Goal: Task Accomplishment & Management: Use online tool/utility

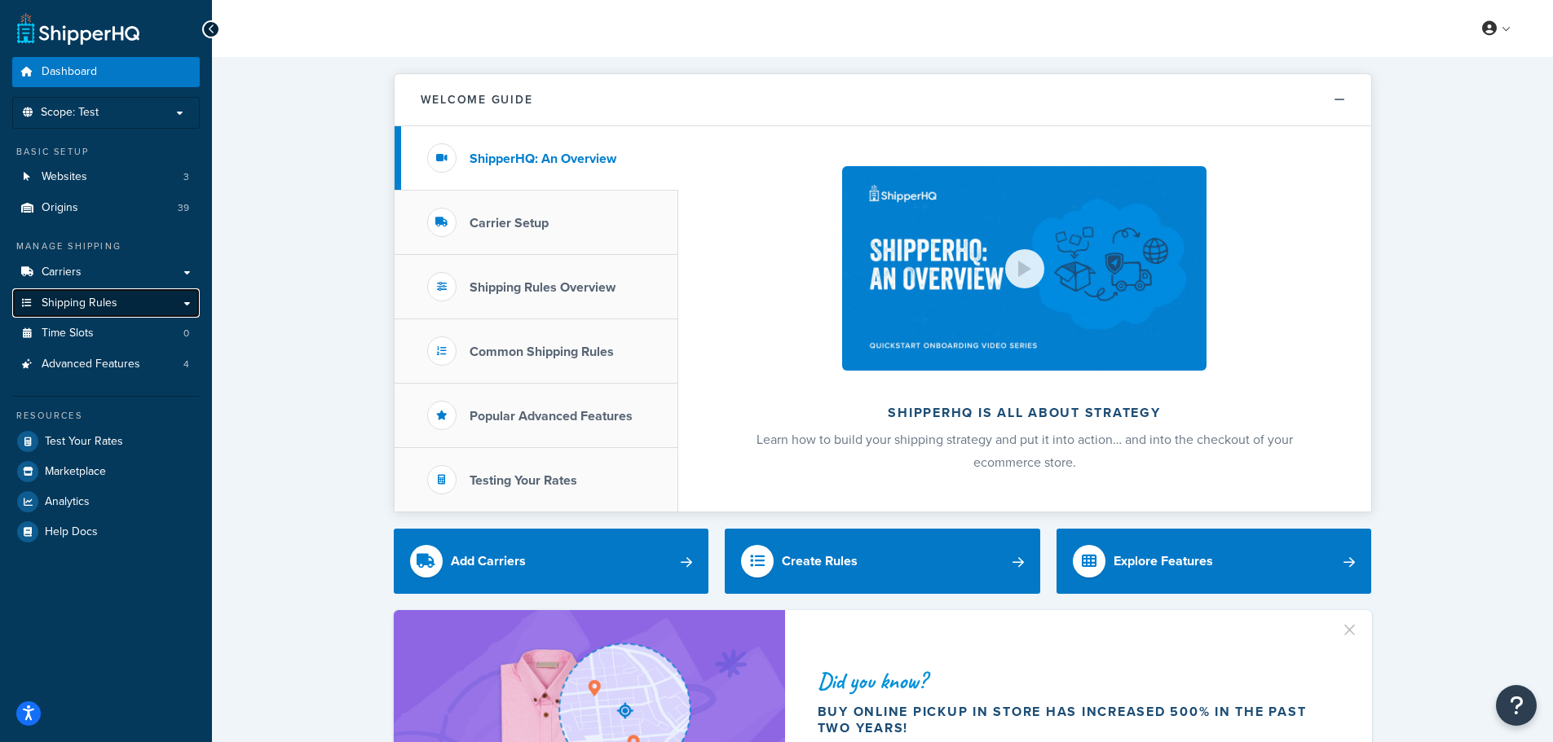
click at [177, 307] on link "Shipping Rules" at bounding box center [105, 304] width 187 height 30
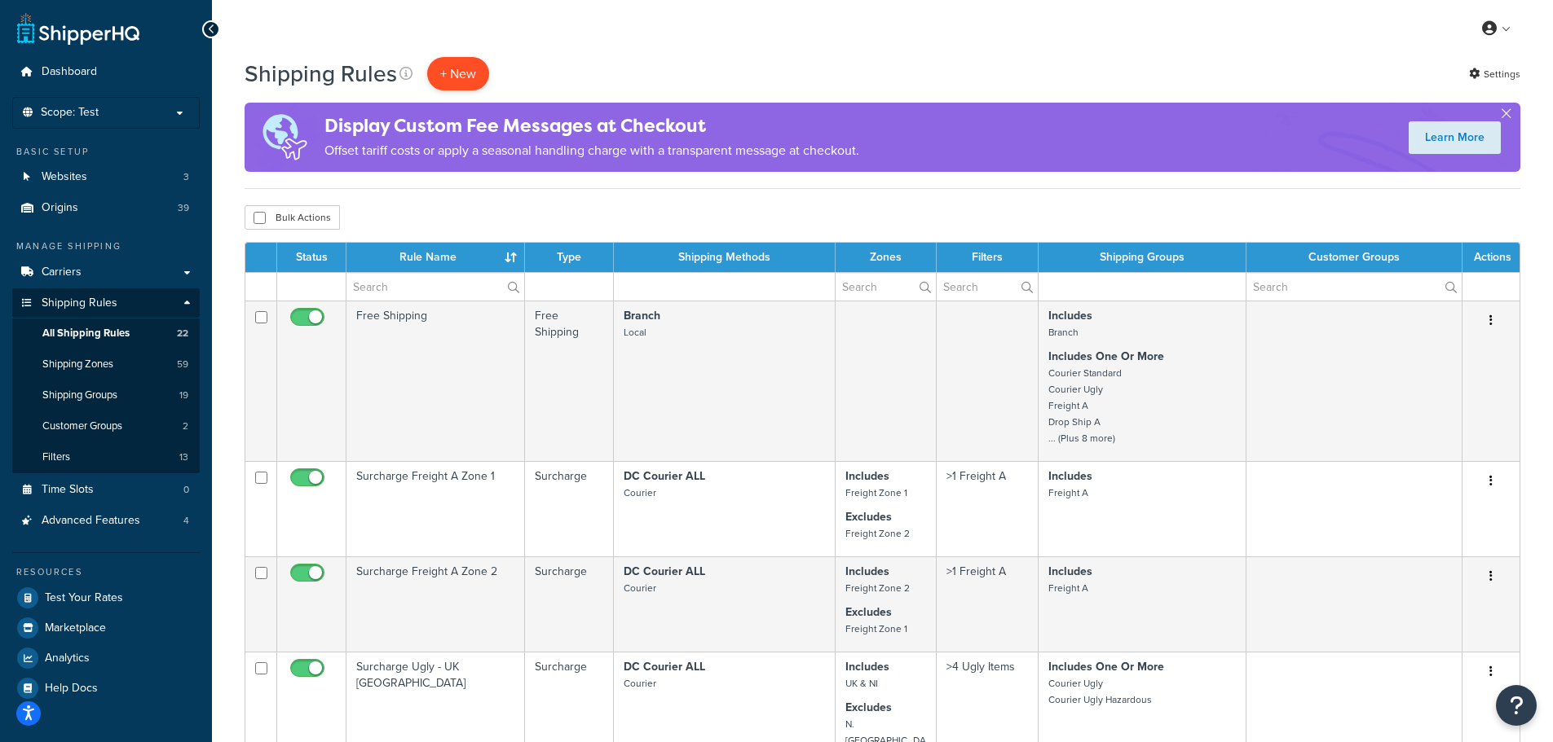
click at [469, 73] on p "+ New" at bounding box center [458, 73] width 62 height 33
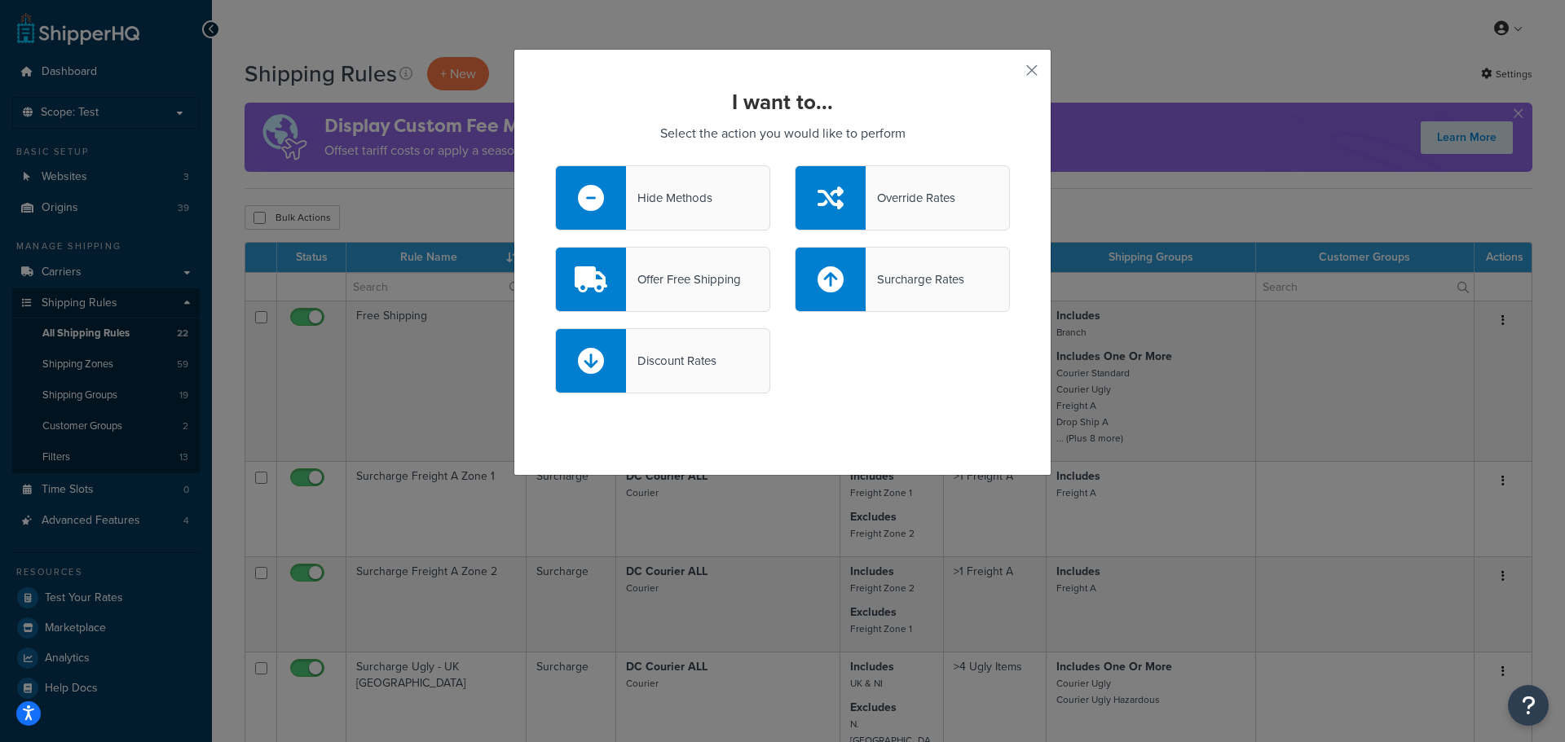
click at [706, 290] on div "Offer Free Shipping" at bounding box center [683, 279] width 115 height 23
click at [0, 0] on input "Offer Free Shipping" at bounding box center [0, 0] width 0 height 0
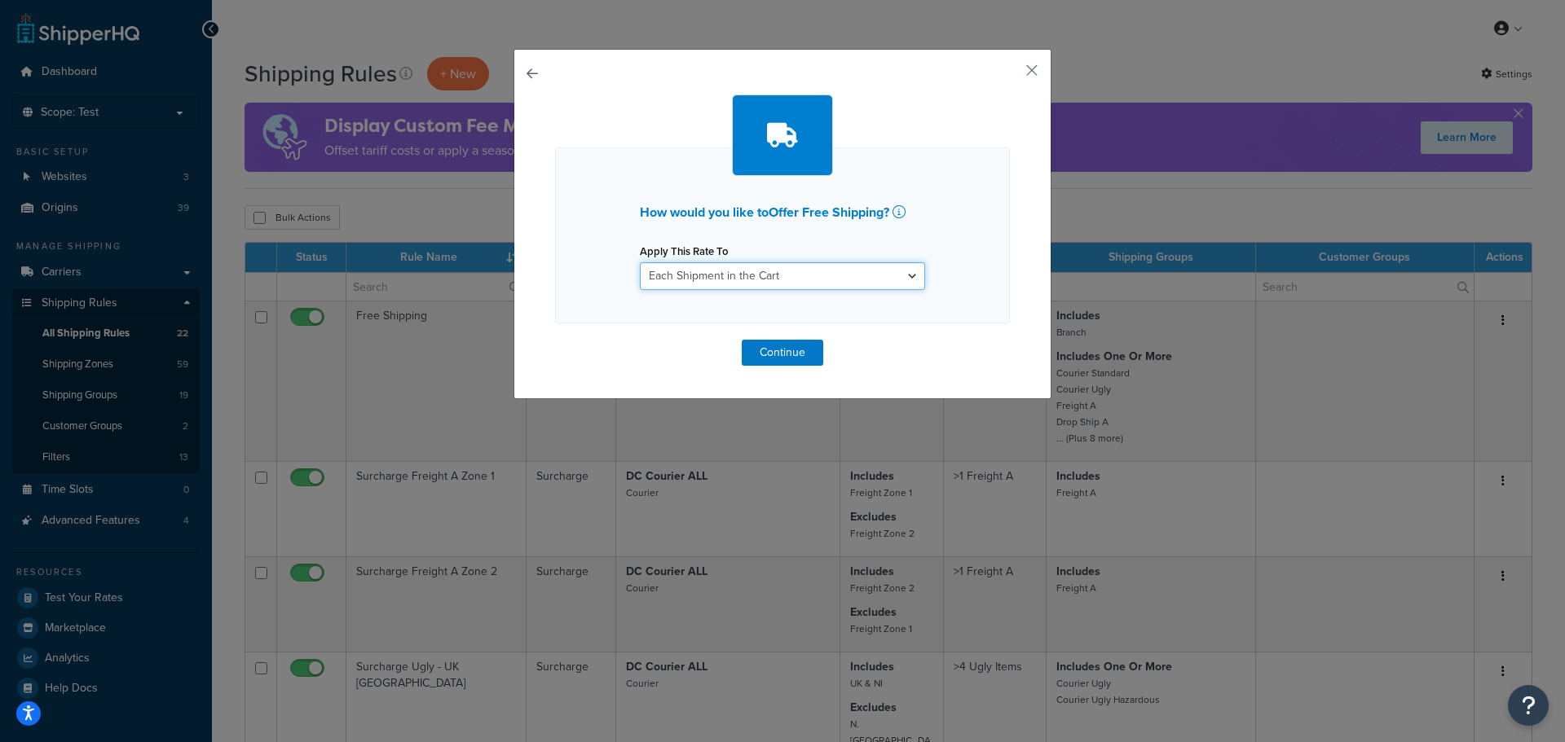
click at [714, 272] on select "Each Shipment in the Cart Each Origin in the Cart Each Shipping Group in the Ca…" at bounding box center [782, 276] width 285 height 28
click at [897, 213] on icon at bounding box center [898, 211] width 13 height 13
click at [804, 271] on select "Each Shipment in the Cart Each Origin in the Cart Each Shipping Group in the Ca…" at bounding box center [782, 276] width 285 height 28
click at [860, 283] on select "Each Shipment in the Cart Each Origin in the Cart Each Shipping Group in the Ca…" at bounding box center [782, 276] width 285 height 28
select select "SHIPPING_GROUP"
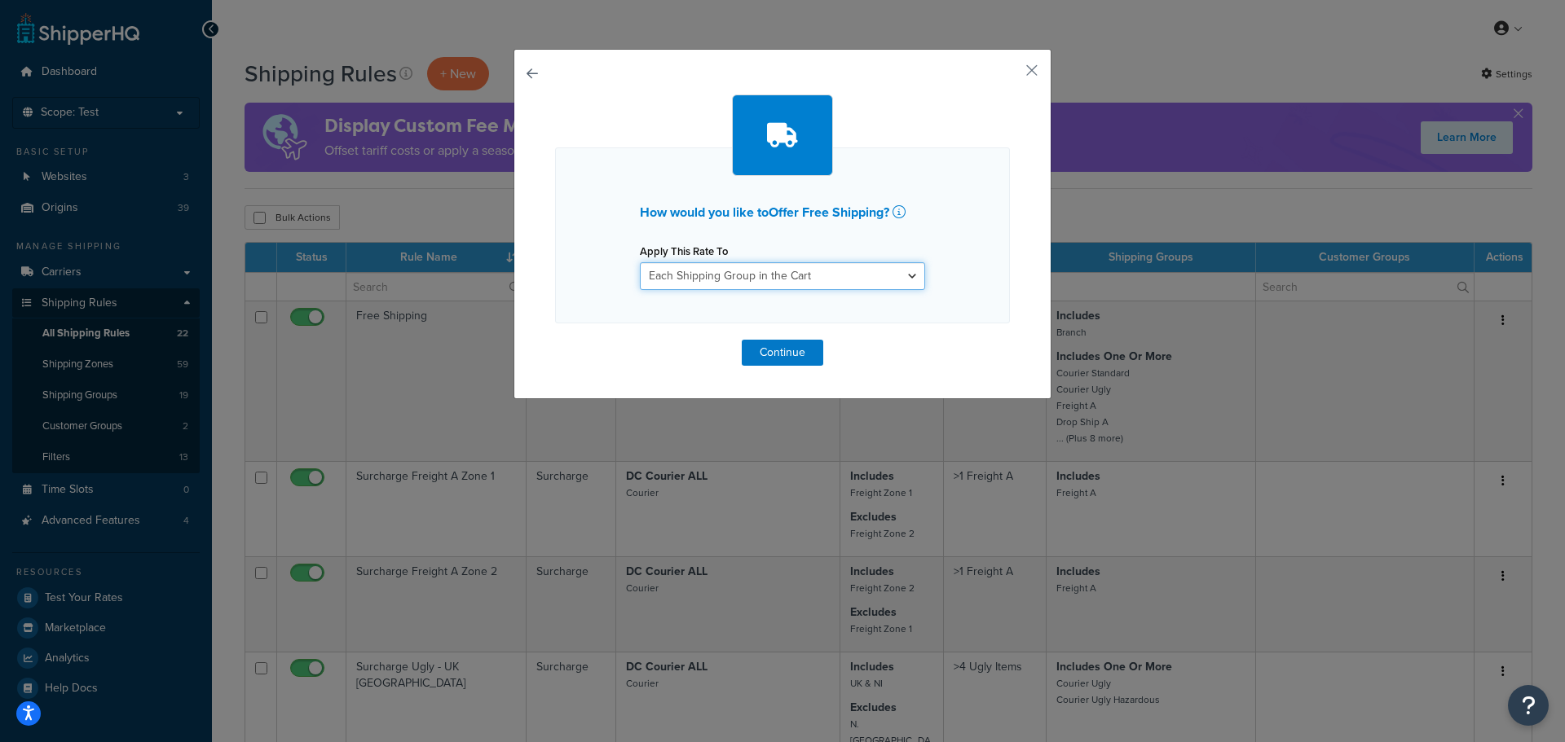
click at [640, 262] on select "Each Shipment in the Cart Each Origin in the Cart Each Shipping Group in the Ca…" at bounding box center [782, 276] width 285 height 28
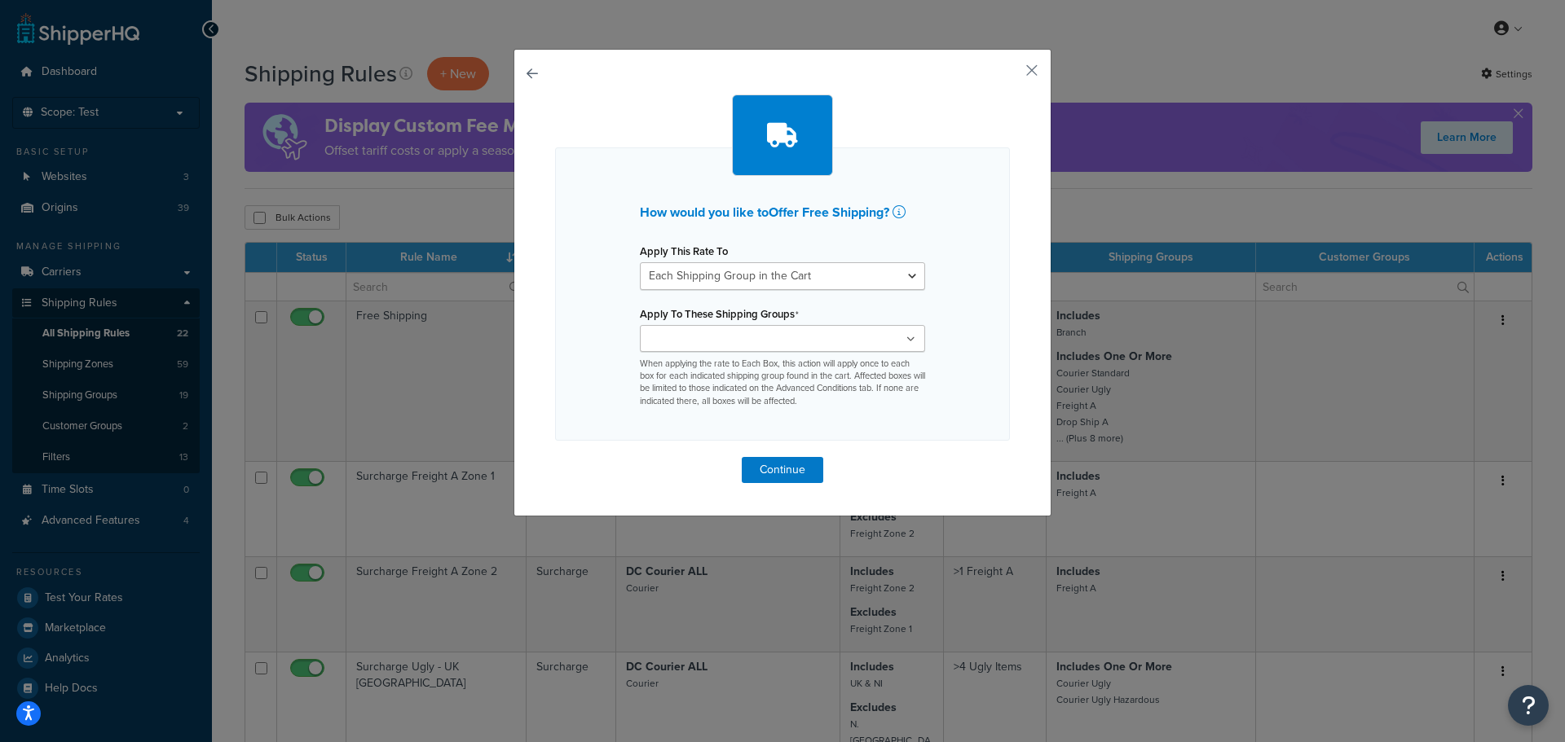
click at [757, 326] on div "Apply To These Shipping Groups Branch Courier Long Courier Small Heavy Courier …" at bounding box center [782, 355] width 285 height 106
click at [760, 338] on input "Apply To These Shipping Groups" at bounding box center [717, 340] width 144 height 18
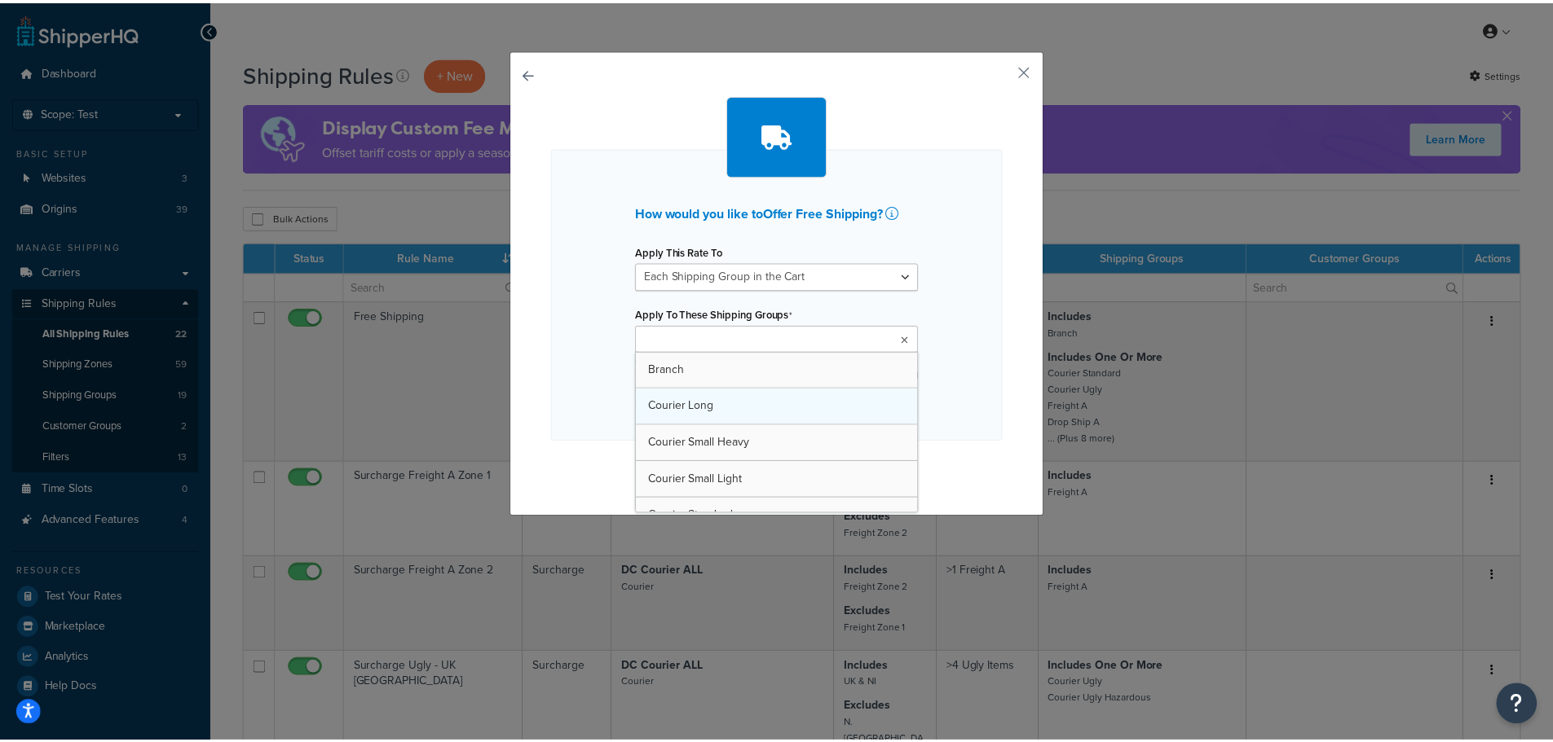
scroll to position [81, 0]
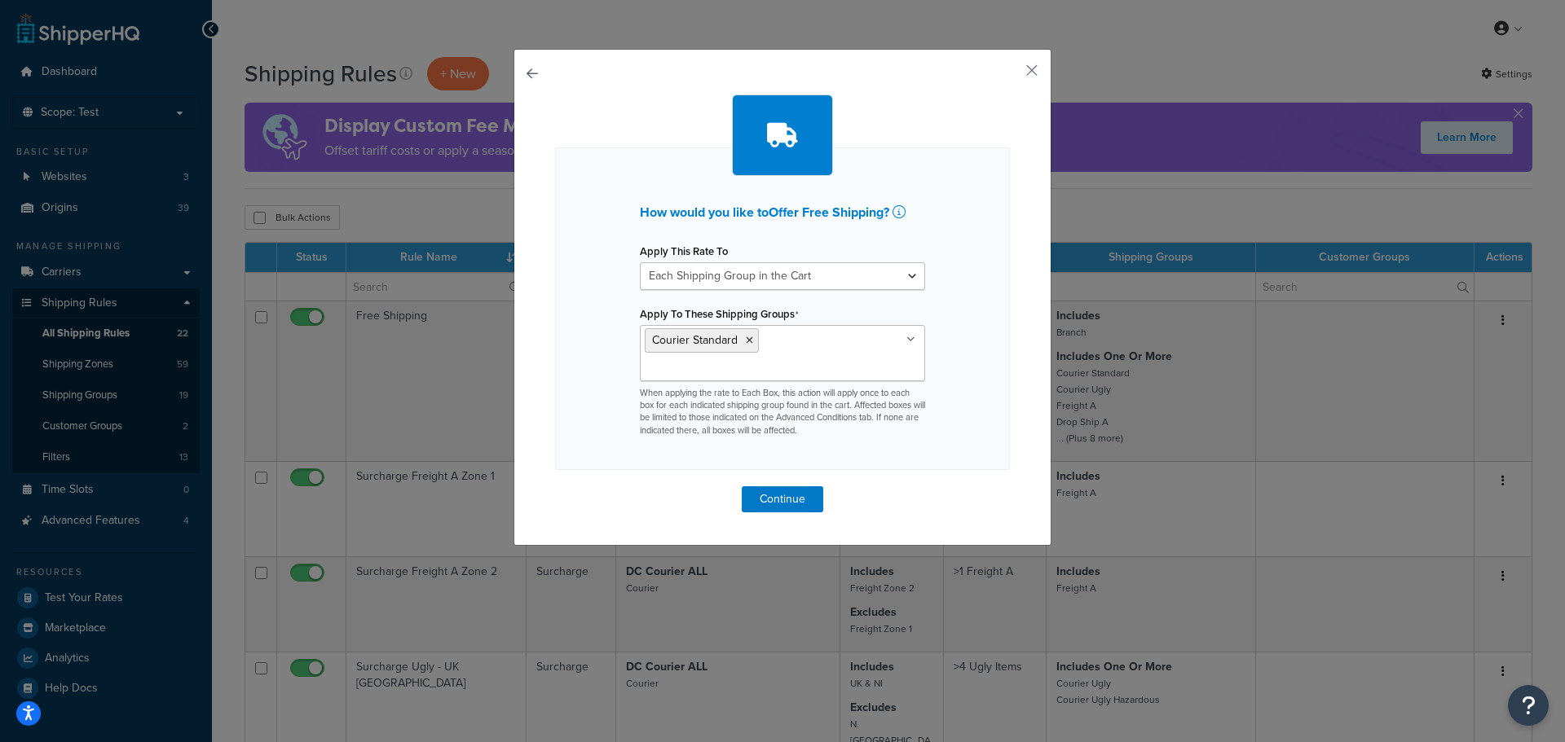
drag, startPoint x: 989, startPoint y: 375, endPoint x: 971, endPoint y: 374, distance: 18.8
click at [988, 375] on div "How would you like to Offer Free Shipping ? Apply This Rate To Each Shipment in…" at bounding box center [782, 309] width 455 height 323
drag, startPoint x: 793, startPoint y: 459, endPoint x: 799, endPoint y: 467, distance: 9.9
click at [794, 459] on div "How would you like to Offer Free Shipping ? Apply This Rate To Each Shipment in…" at bounding box center [782, 304] width 455 height 418
click at [797, 487] on button "Continue" at bounding box center [782, 500] width 81 height 26
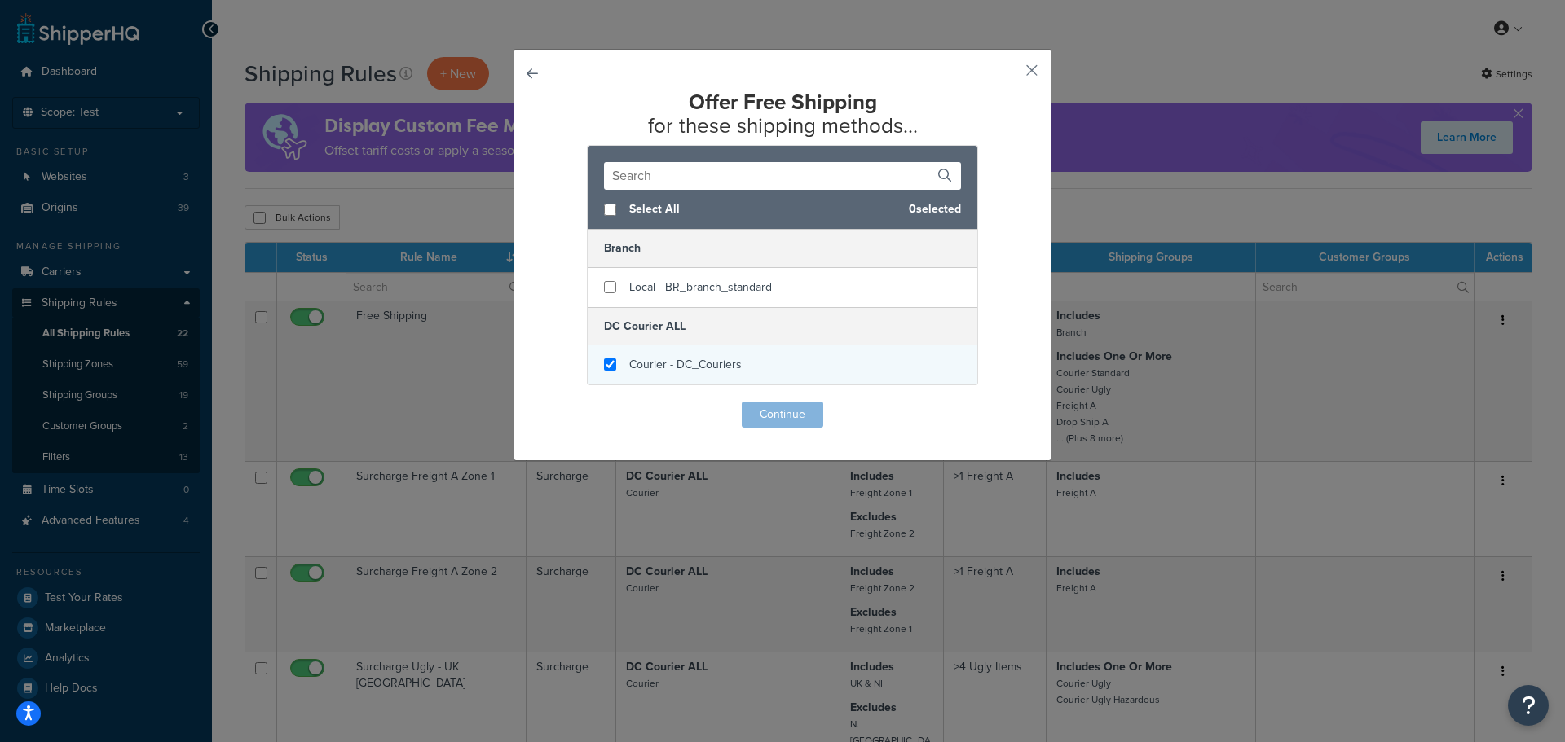
checkbox input "true"
click at [713, 365] on span "Courier - DC_Couriers" at bounding box center [685, 364] width 112 height 17
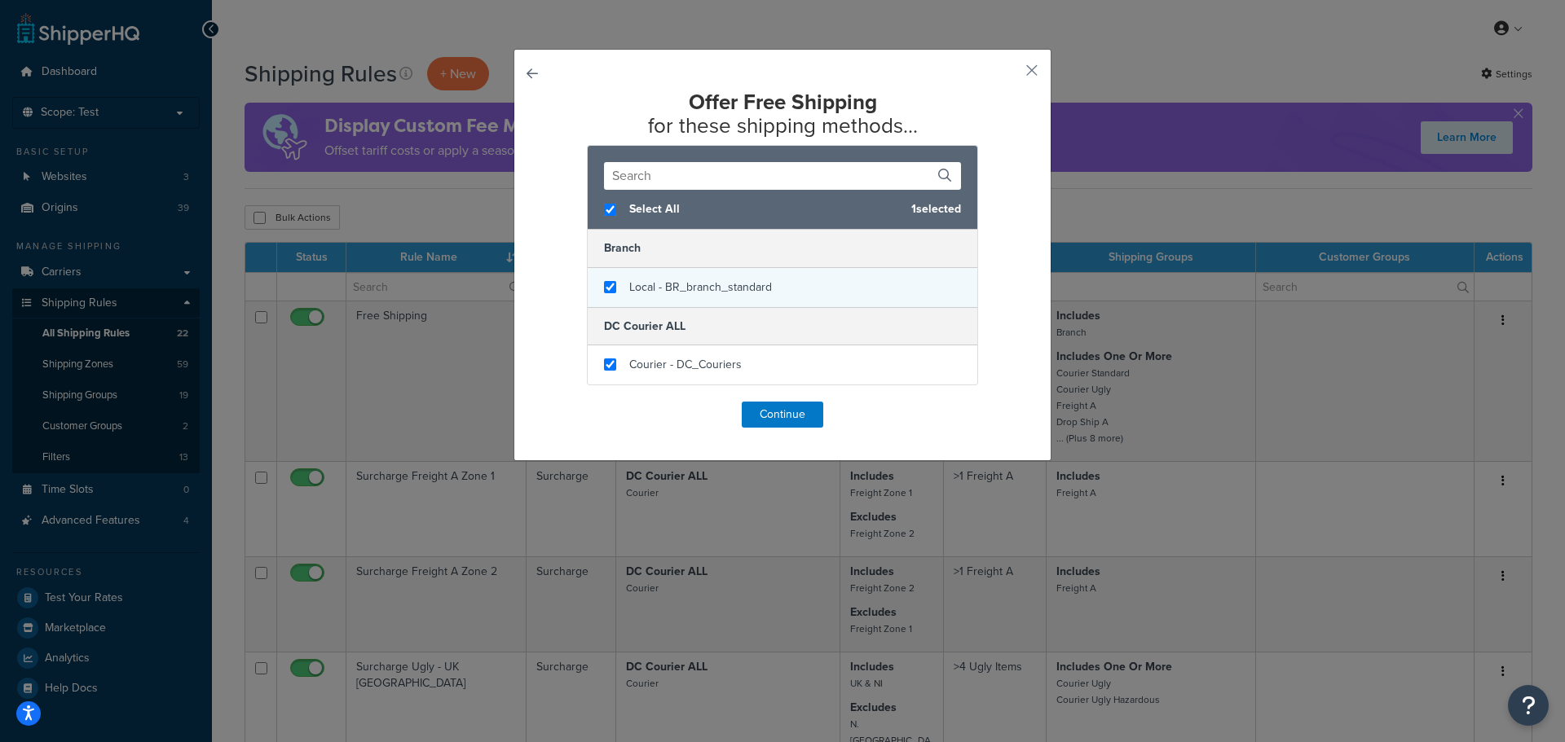
checkbox input "true"
click at [722, 285] on span "Local - BR_branch_standard" at bounding box center [700, 287] width 143 height 17
click at [789, 412] on button "Continue" at bounding box center [782, 415] width 81 height 26
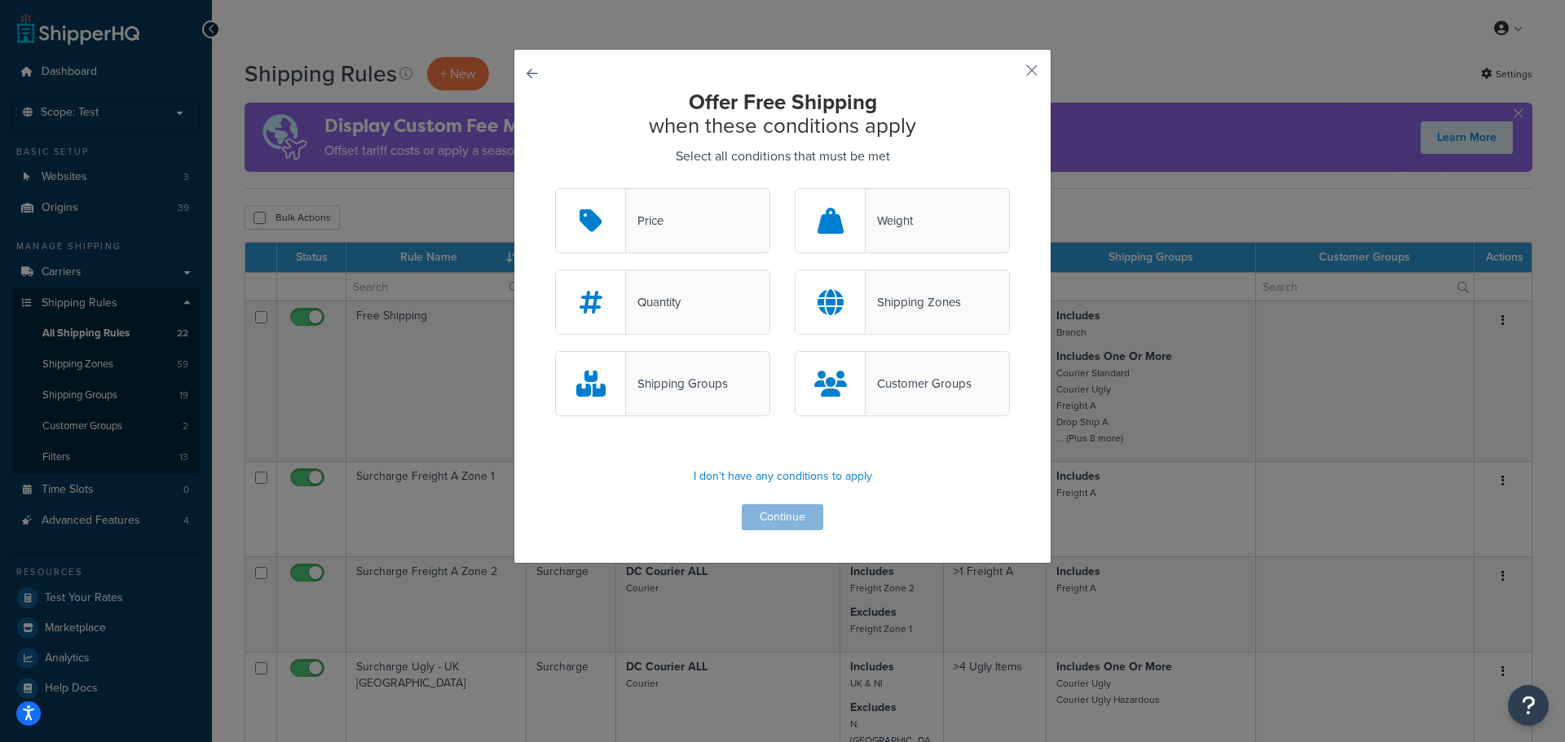
click at [704, 291] on div "Quantity" at bounding box center [662, 302] width 215 height 65
click at [0, 0] on input "Quantity" at bounding box center [0, 0] width 0 height 0
click at [748, 516] on button "Continue" at bounding box center [782, 517] width 81 height 26
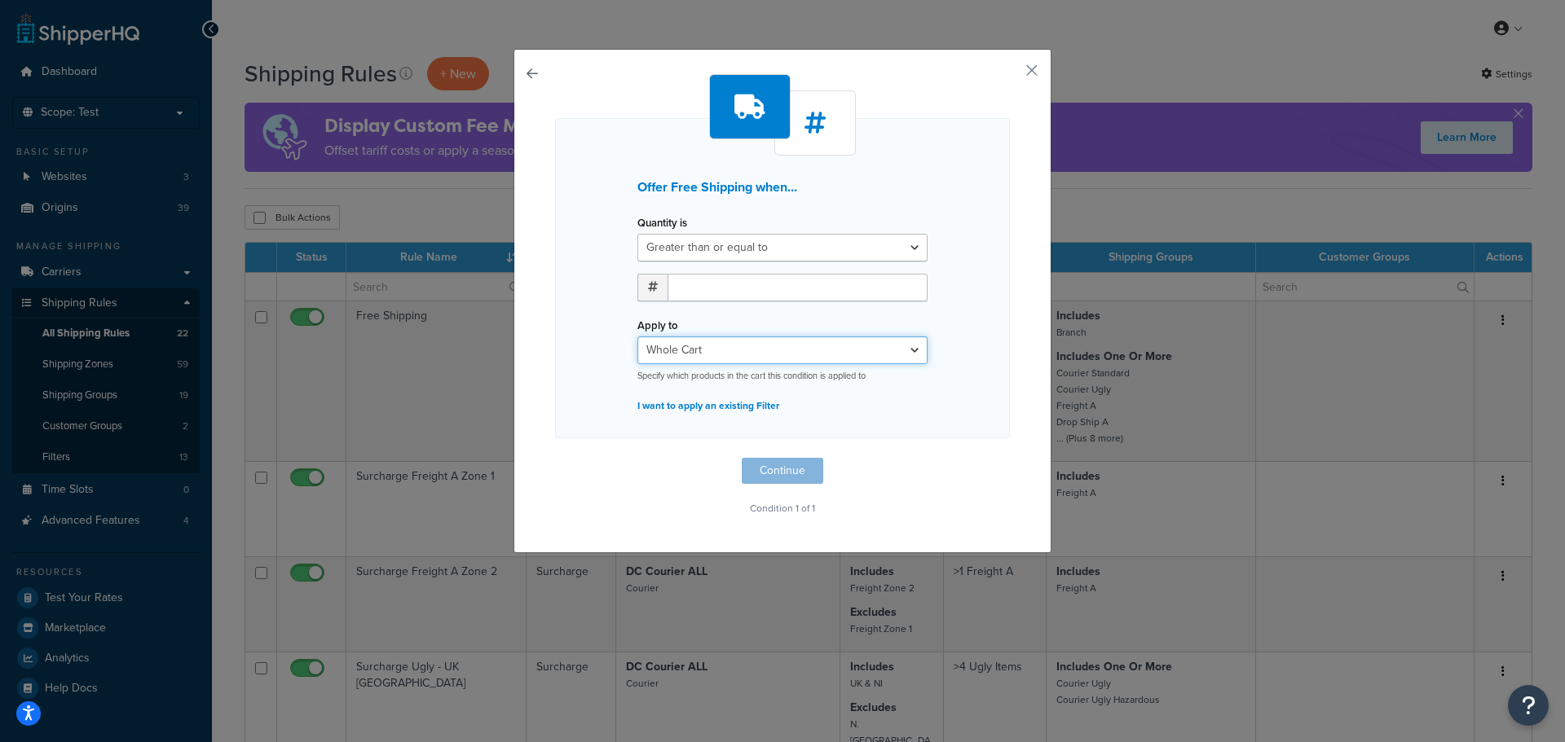
click at [751, 346] on select "Whole Cart Everything in Shipping Group Everything at Origin Each Item within S…" at bounding box center [782, 351] width 290 height 28
click at [958, 335] on div "Offer Free Shipping when... Quantity is Greater than or equal to Between or equ…" at bounding box center [782, 278] width 455 height 320
click at [1010, 74] on button "button" at bounding box center [1008, 76] width 4 height 4
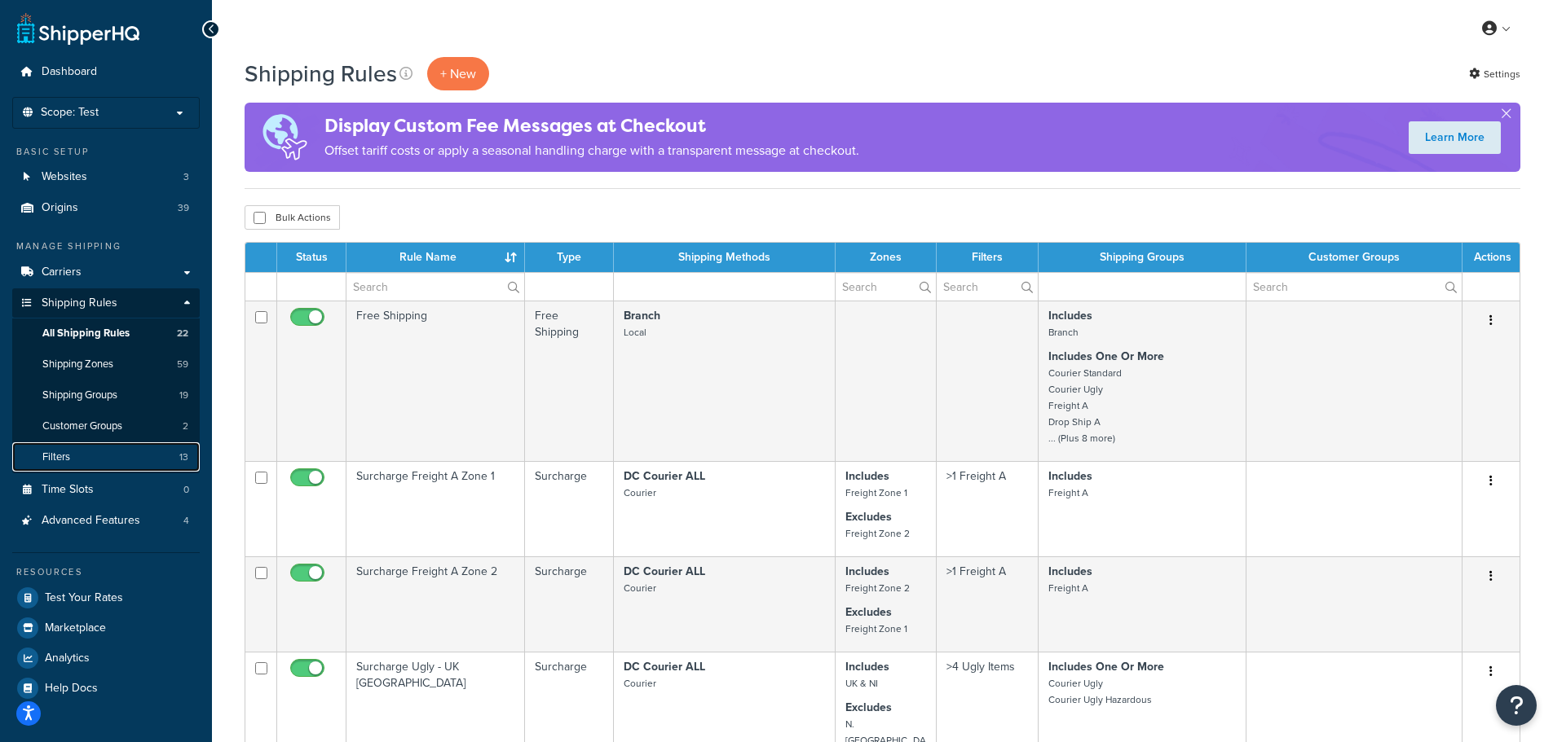
click at [84, 454] on link "Filters 13" at bounding box center [105, 458] width 187 height 30
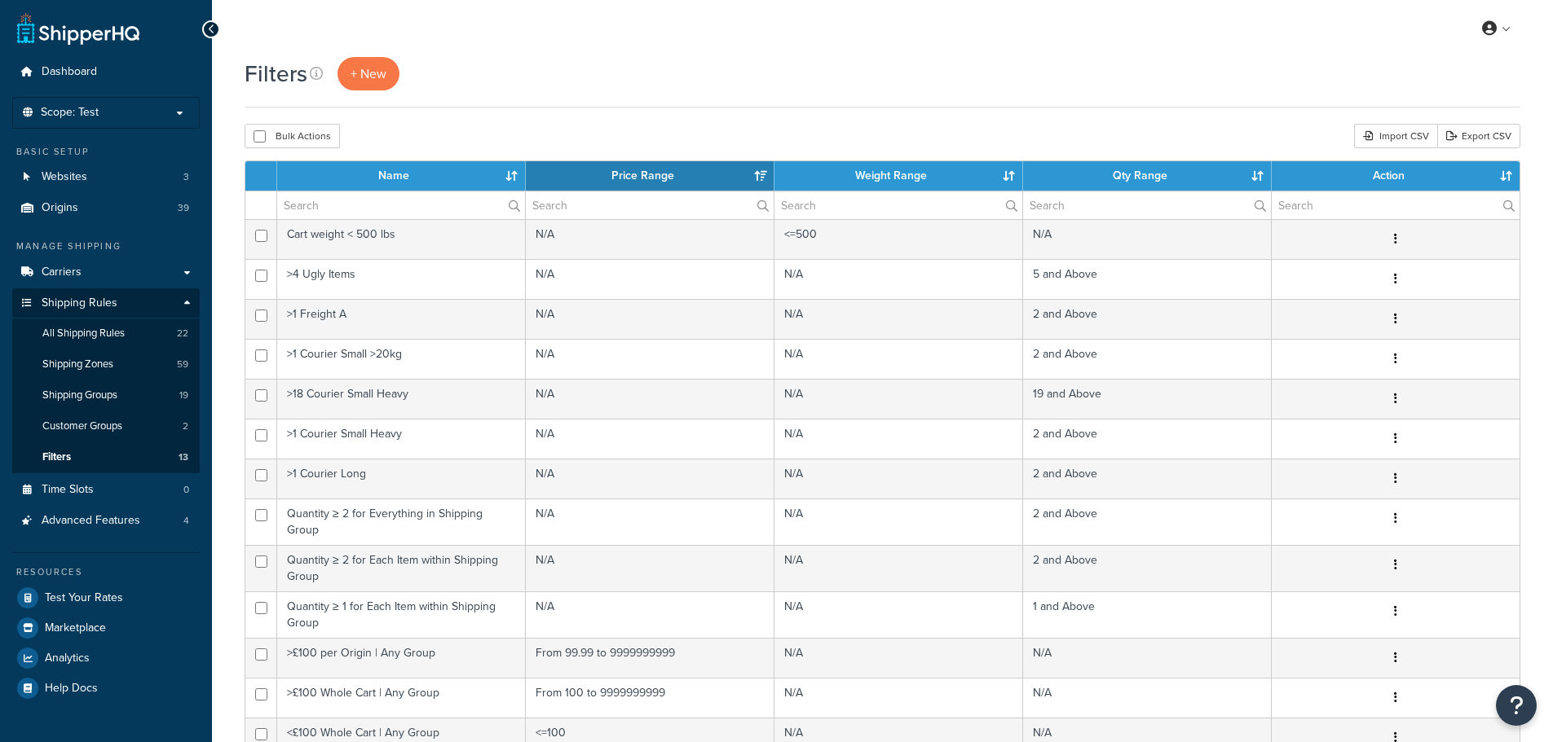
select select "15"
click at [363, 86] on link "+ New" at bounding box center [368, 73] width 62 height 33
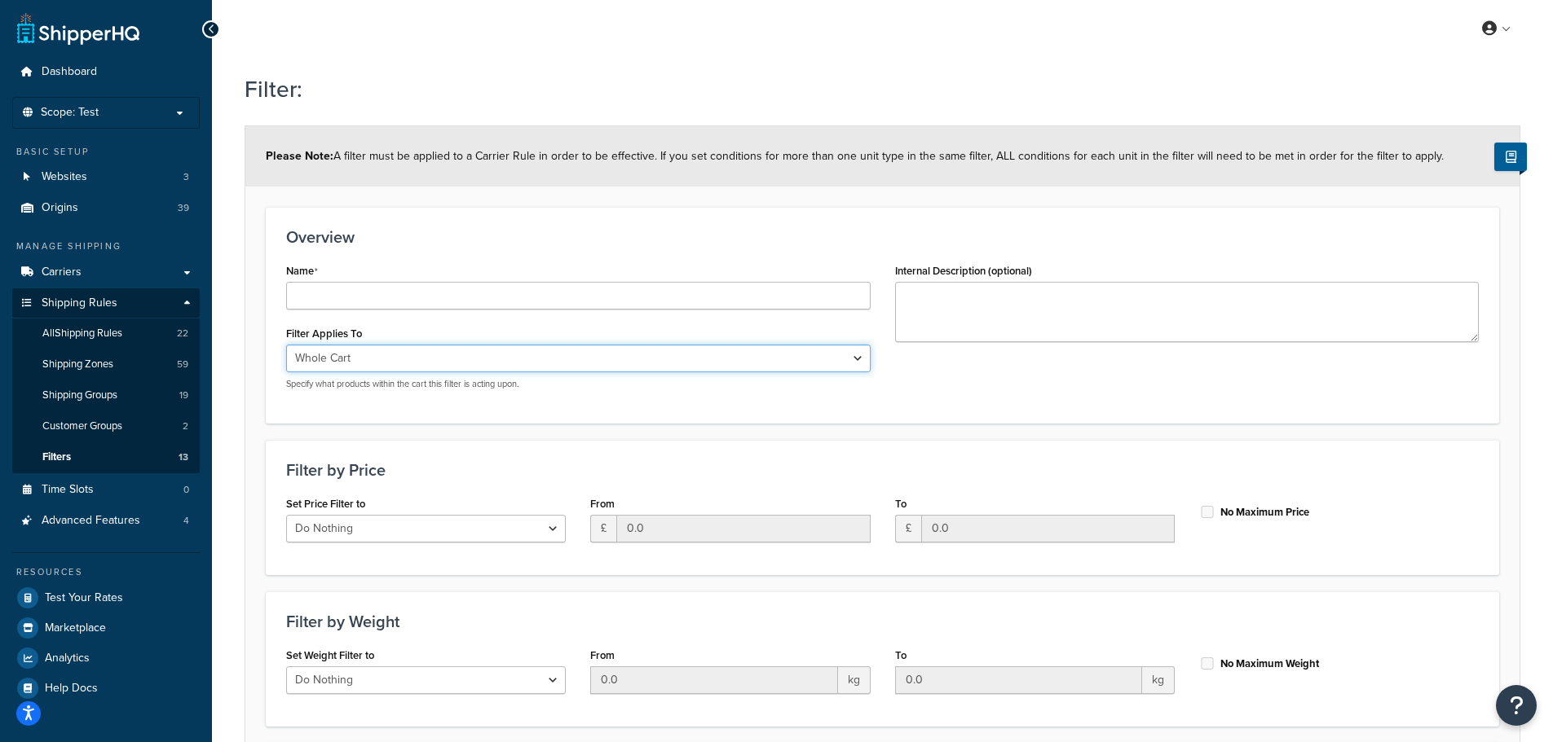
drag, startPoint x: 513, startPoint y: 367, endPoint x: 509, endPoint y: 356, distance: 11.4
click at [513, 367] on select "Whole Cart Everything in Shipping Group Everything at Origin Each Item within S…" at bounding box center [578, 359] width 584 height 28
click at [511, 354] on select "Whole Cart Everything in Shipping Group Everything at Origin Each Item within S…" at bounding box center [578, 359] width 584 height 28
click at [509, 356] on select "Whole Cart Everything in Shipping Group Everything at Origin Each Item within S…" at bounding box center [578, 359] width 584 height 28
click at [513, 335] on div "Filter Applies To Whole Cart Everything in Shipping Group Everything at Origin …" at bounding box center [578, 356] width 584 height 68
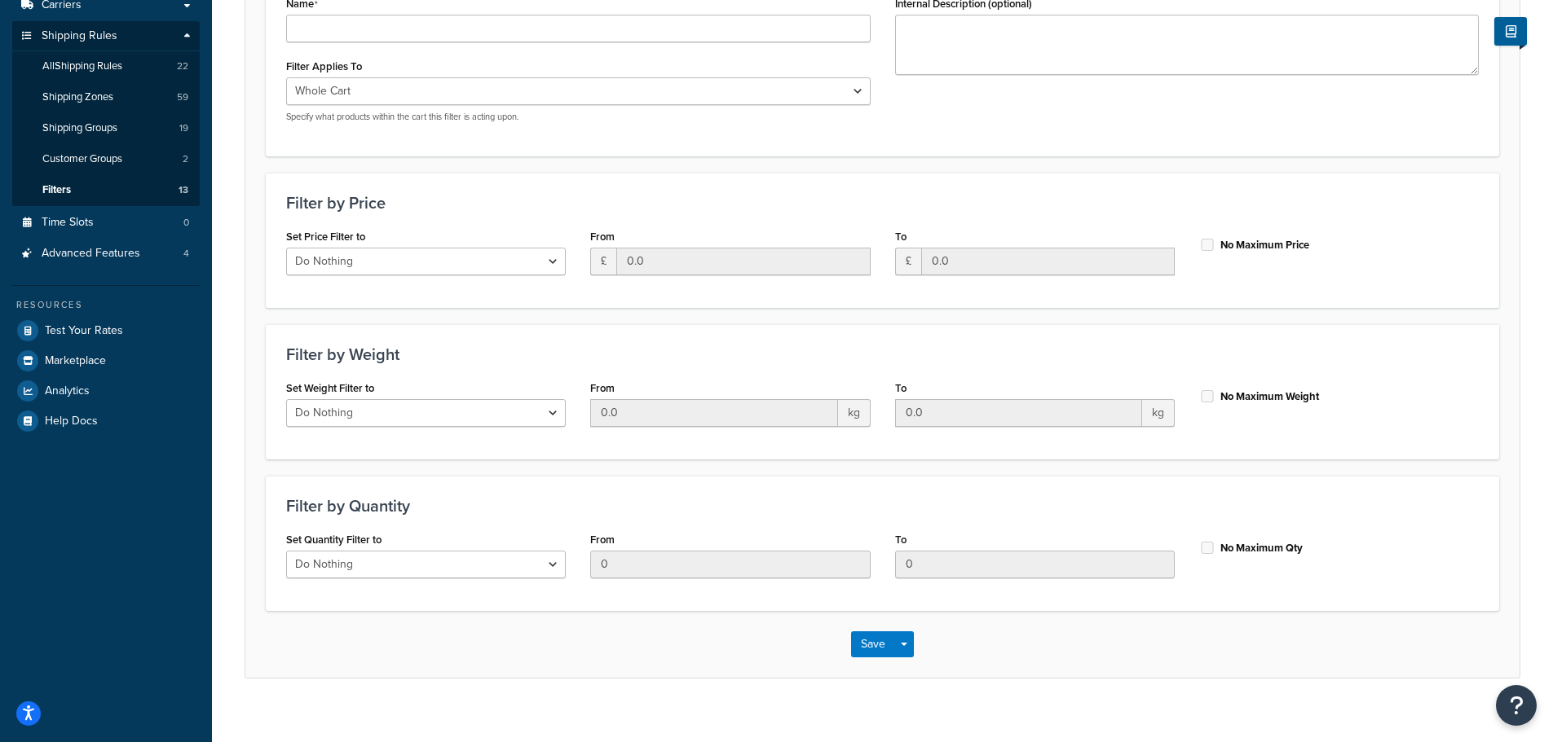
scroll to position [285, 0]
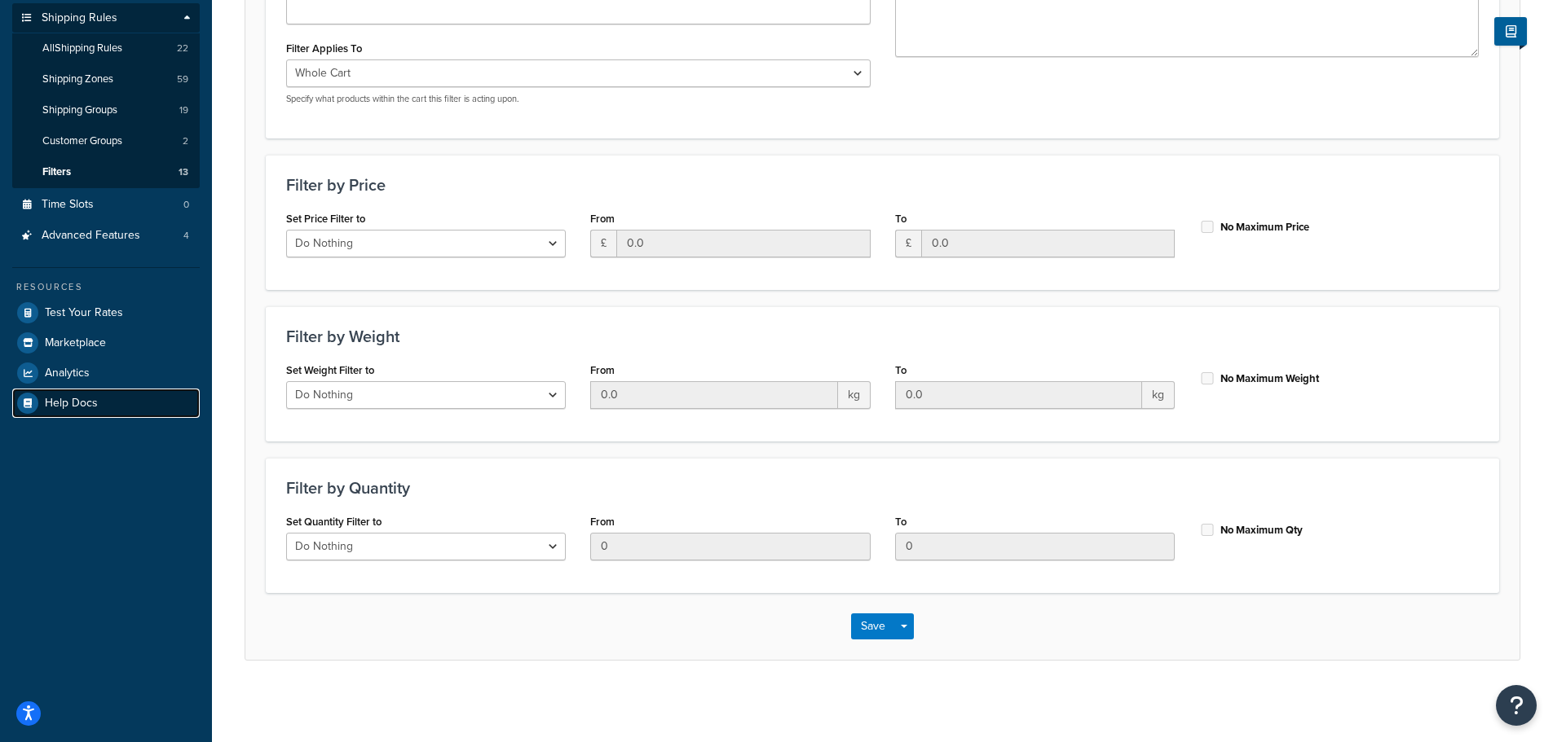
click at [43, 407] on link "Help Docs" at bounding box center [105, 403] width 187 height 29
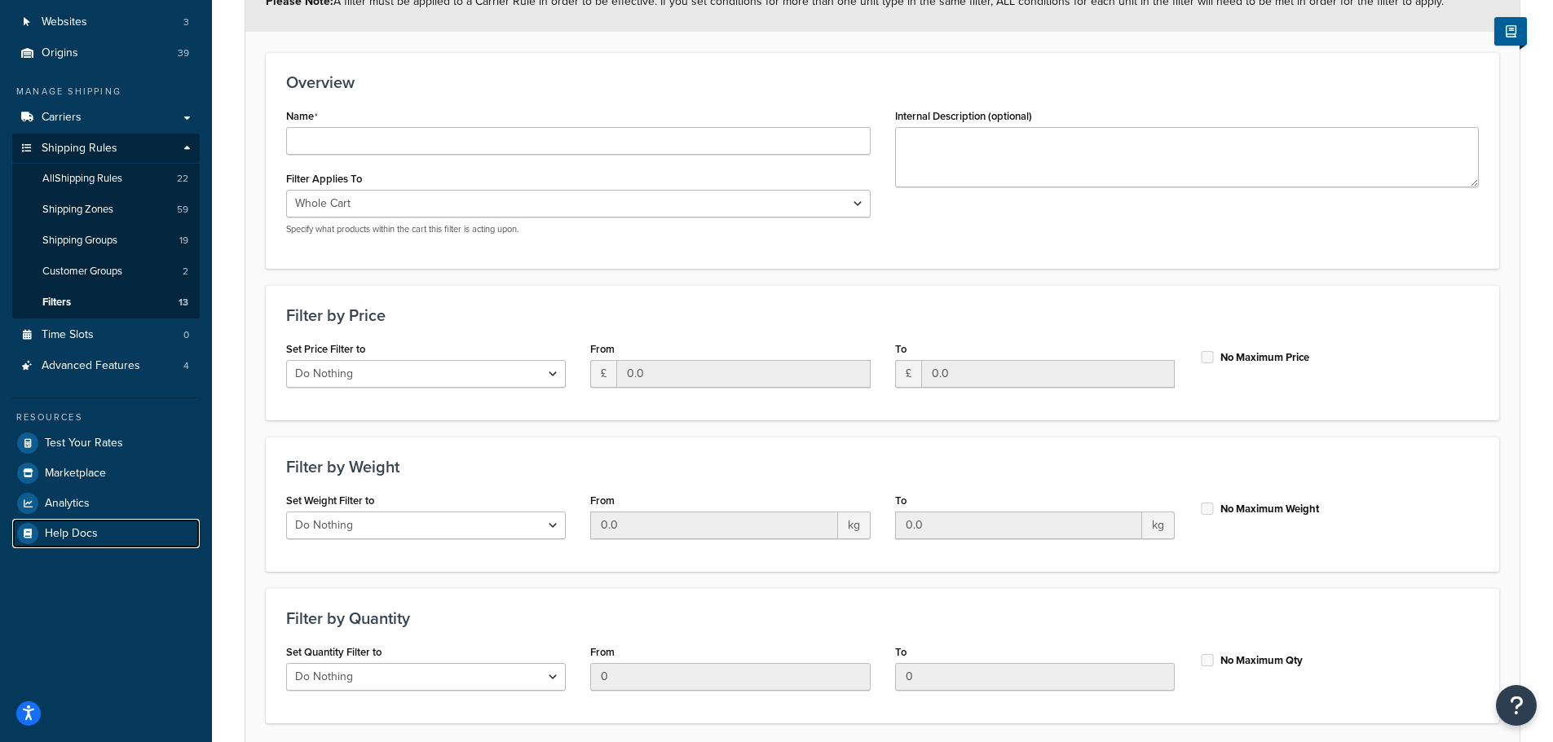
scroll to position [244, 0]
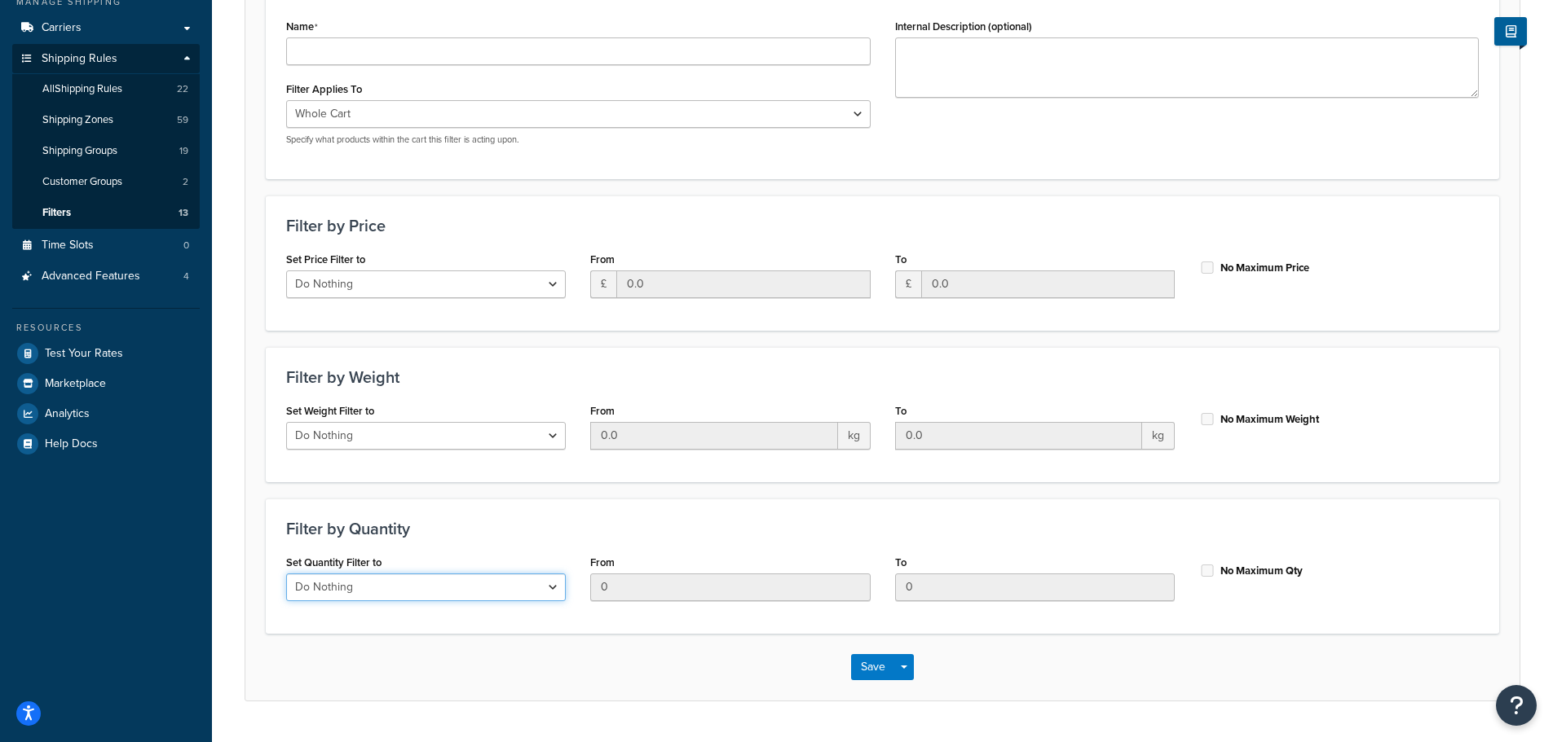
click at [544, 584] on select "Do Nothing Apply to a Range" at bounding box center [426, 588] width 280 height 28
click at [286, 574] on select "Do Nothing Apply to a Range" at bounding box center [426, 588] width 280 height 28
click at [557, 585] on select "Do Nothing Apply to a Range" at bounding box center [426, 588] width 280 height 28
select select "ignore"
click at [286, 574] on select "Do Nothing Apply to a Range" at bounding box center [426, 588] width 280 height 28
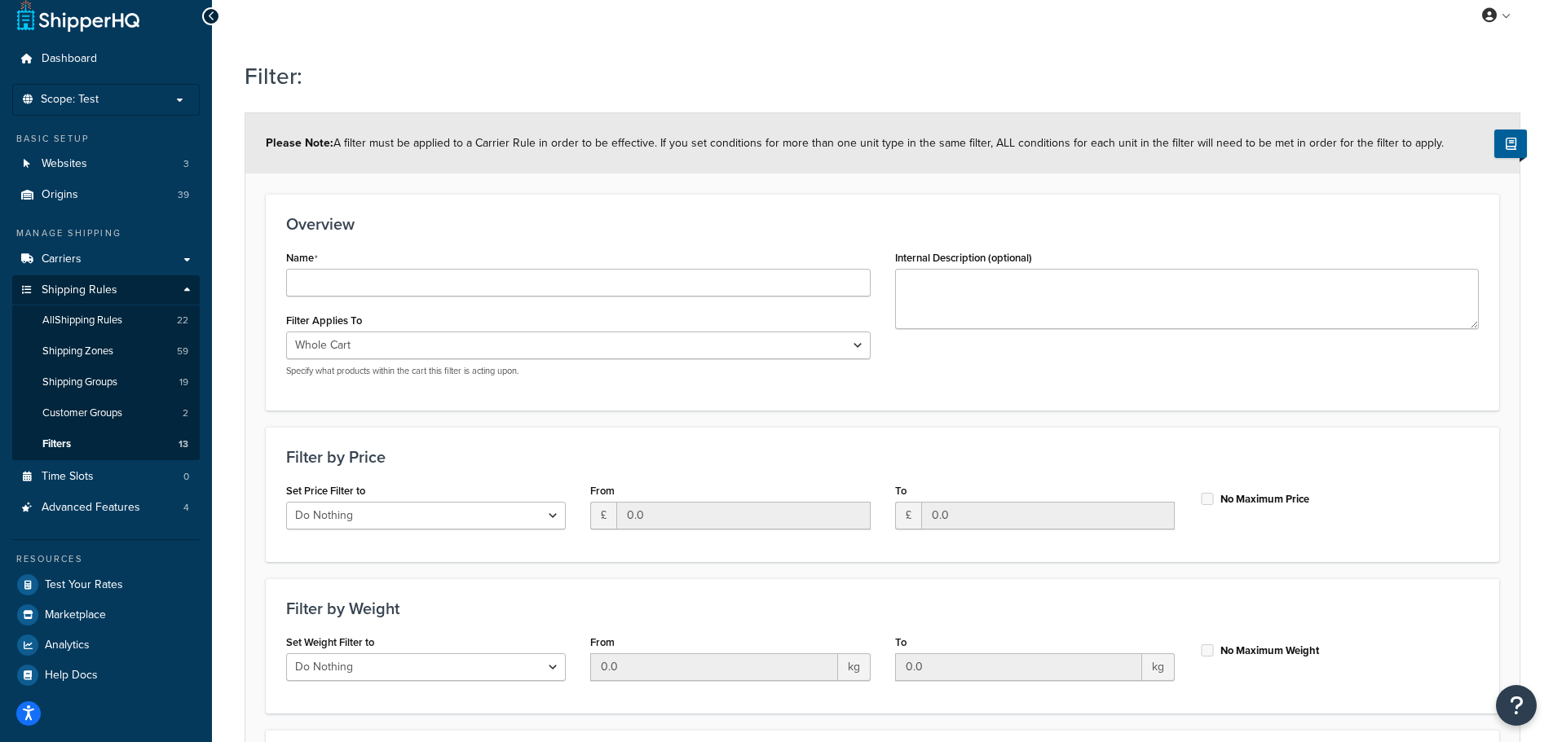
scroll to position [0, 0]
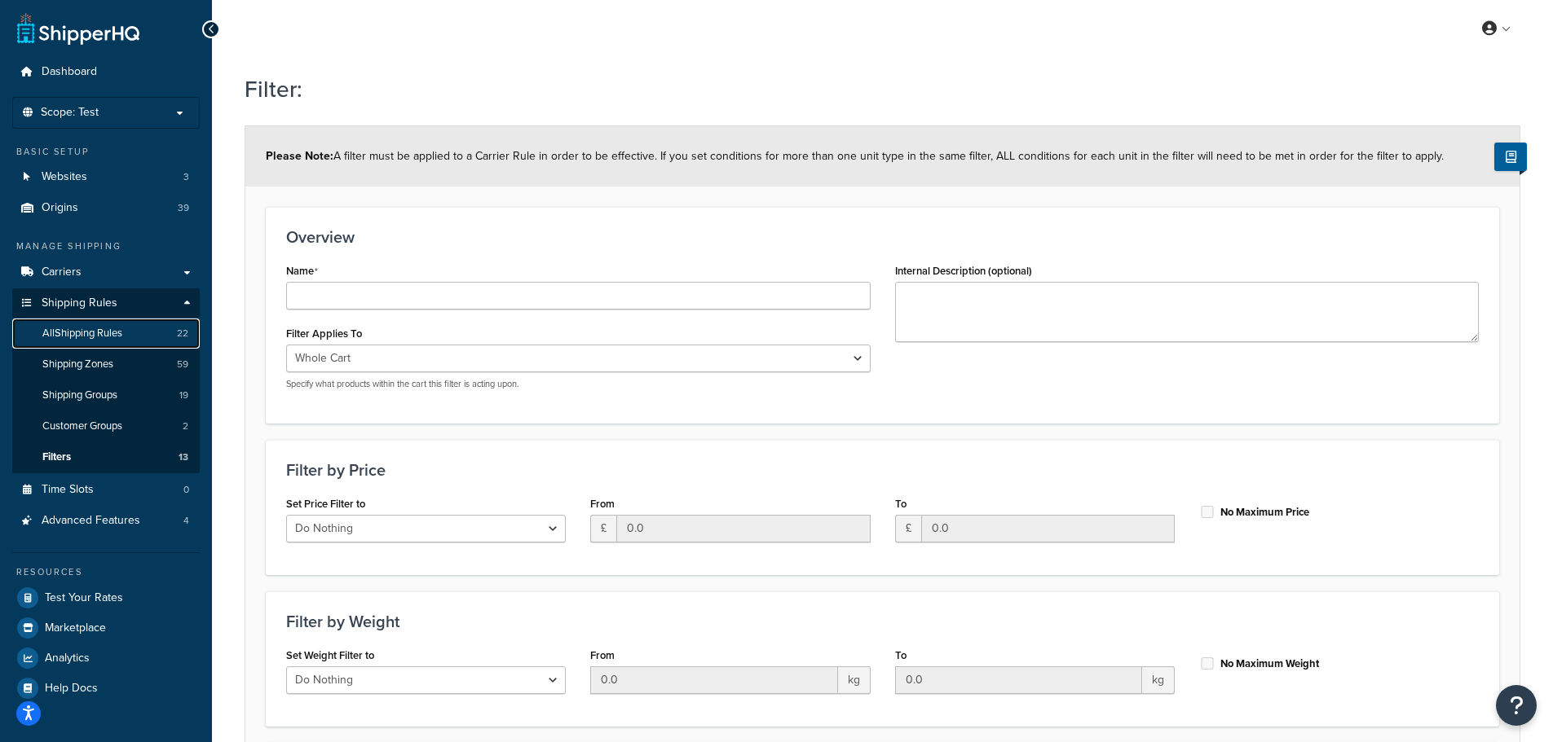
click at [135, 328] on link "All Shipping Rules 22" at bounding box center [105, 334] width 187 height 30
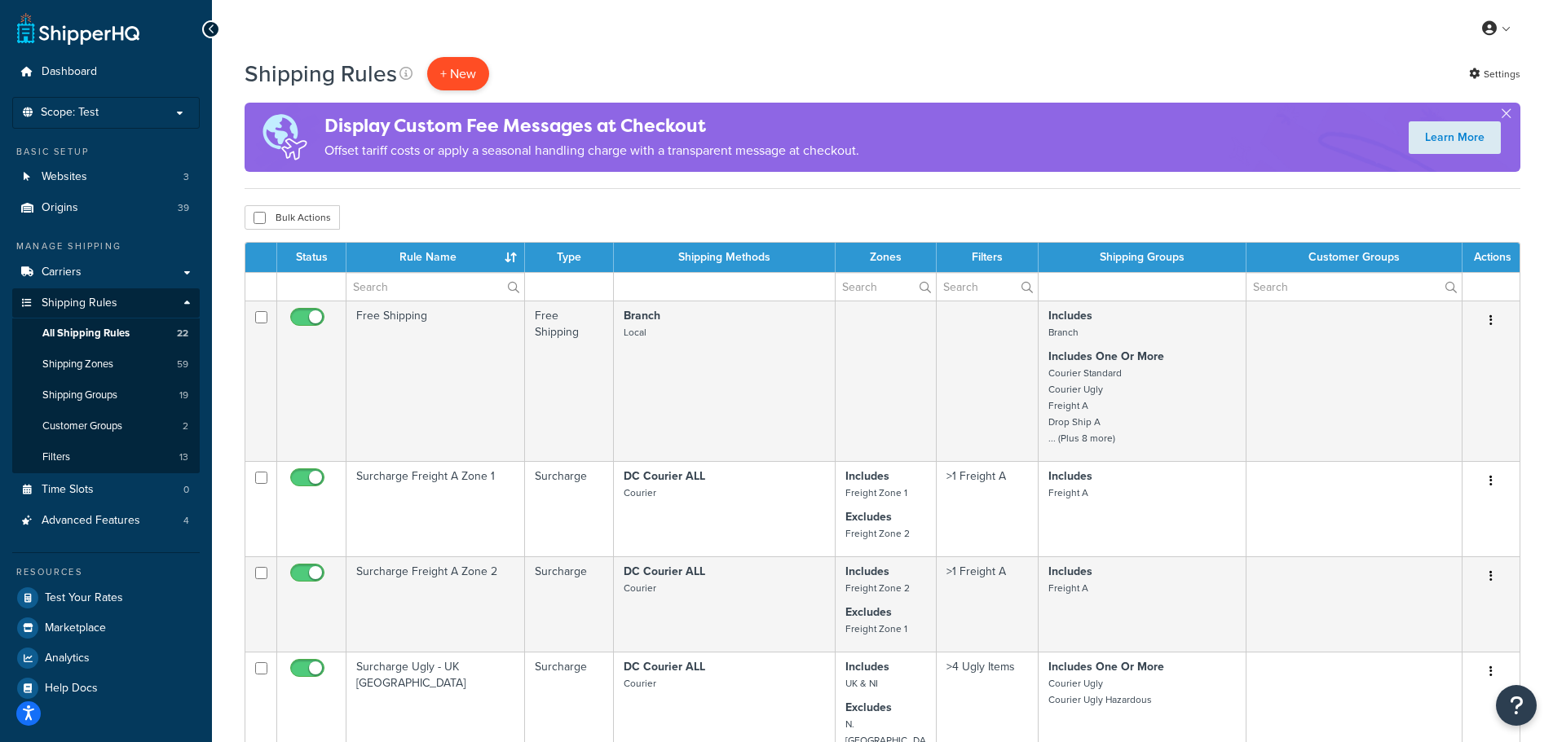
click at [454, 70] on p "+ New" at bounding box center [458, 73] width 62 height 33
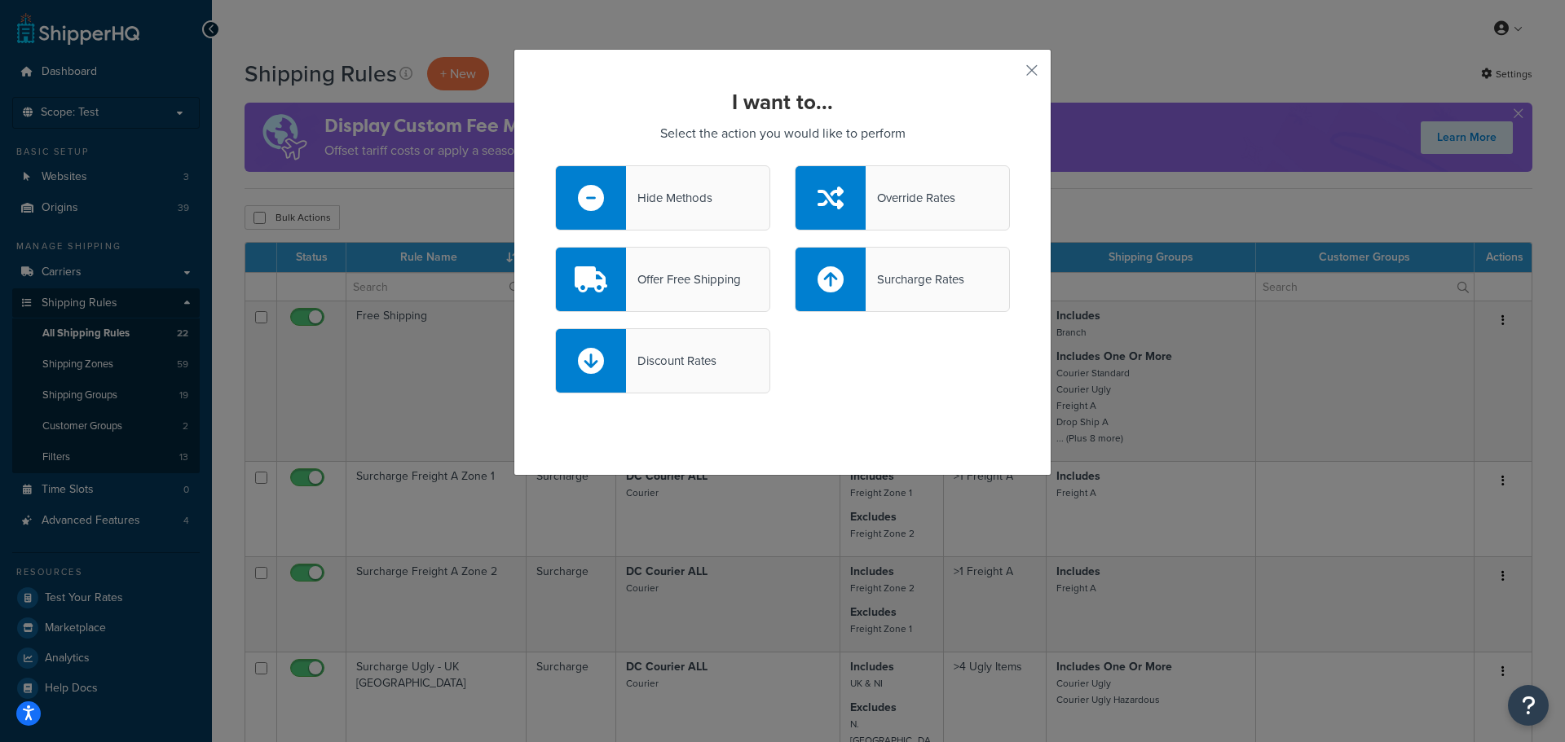
click at [679, 270] on div "Offer Free Shipping" at bounding box center [683, 279] width 115 height 23
click at [0, 0] on input "Offer Free Shipping" at bounding box center [0, 0] width 0 height 0
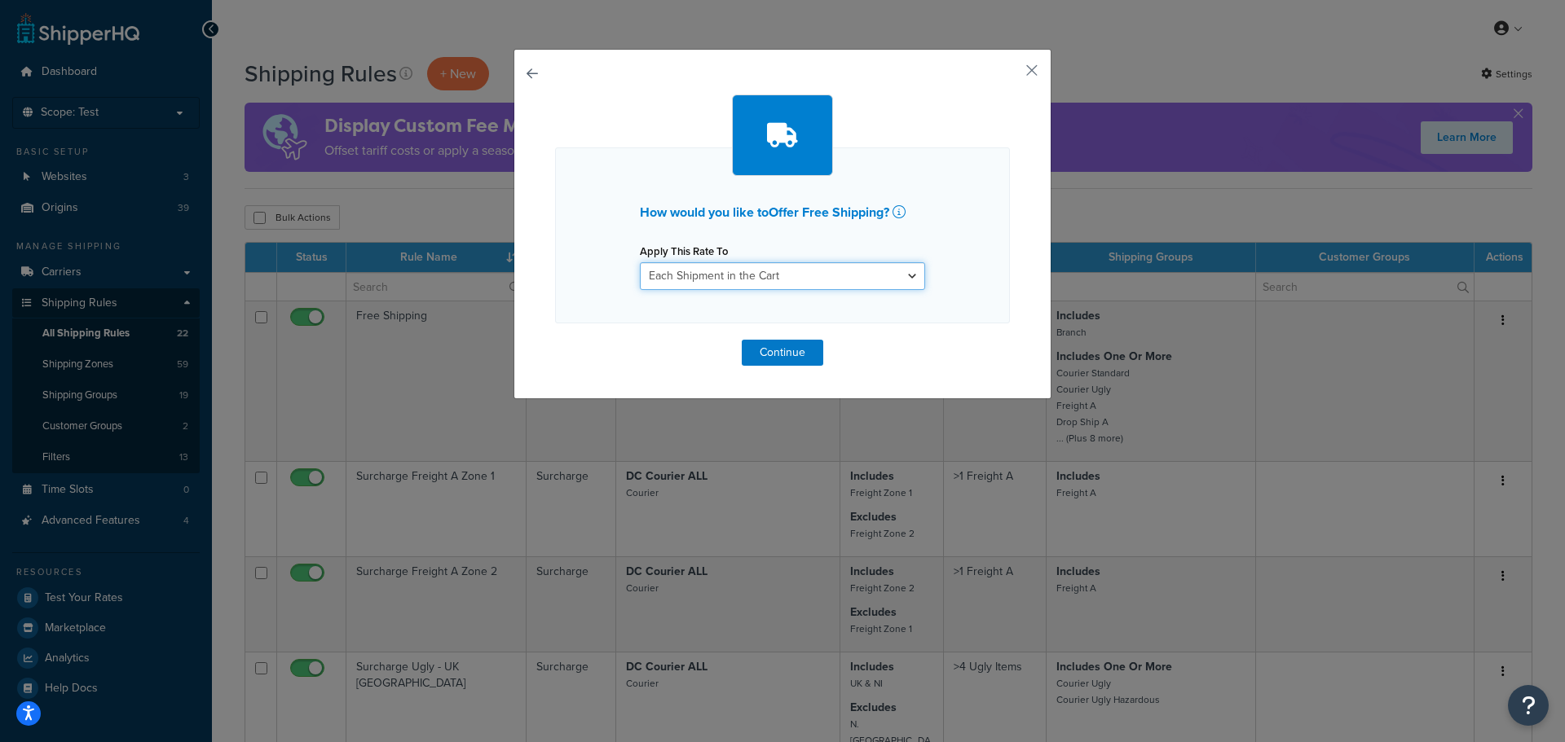
click at [678, 271] on select "Each Shipment in the Cart Each Origin in the Cart Each Shipping Group in the Ca…" at bounding box center [782, 276] width 285 height 28
click at [640, 262] on select "Each Shipment in the Cart Each Origin in the Cart Each Shipping Group in the Ca…" at bounding box center [782, 276] width 285 height 28
click at [713, 275] on select "Each Shipment in the Cart Each Origin in the Cart Each Shipping Group in the Ca…" at bounding box center [782, 276] width 285 height 28
select select "SHIPPING_GROUP"
click at [640, 262] on select "Each Shipment in the Cart Each Origin in the Cart Each Shipping Group in the Ca…" at bounding box center [782, 276] width 285 height 28
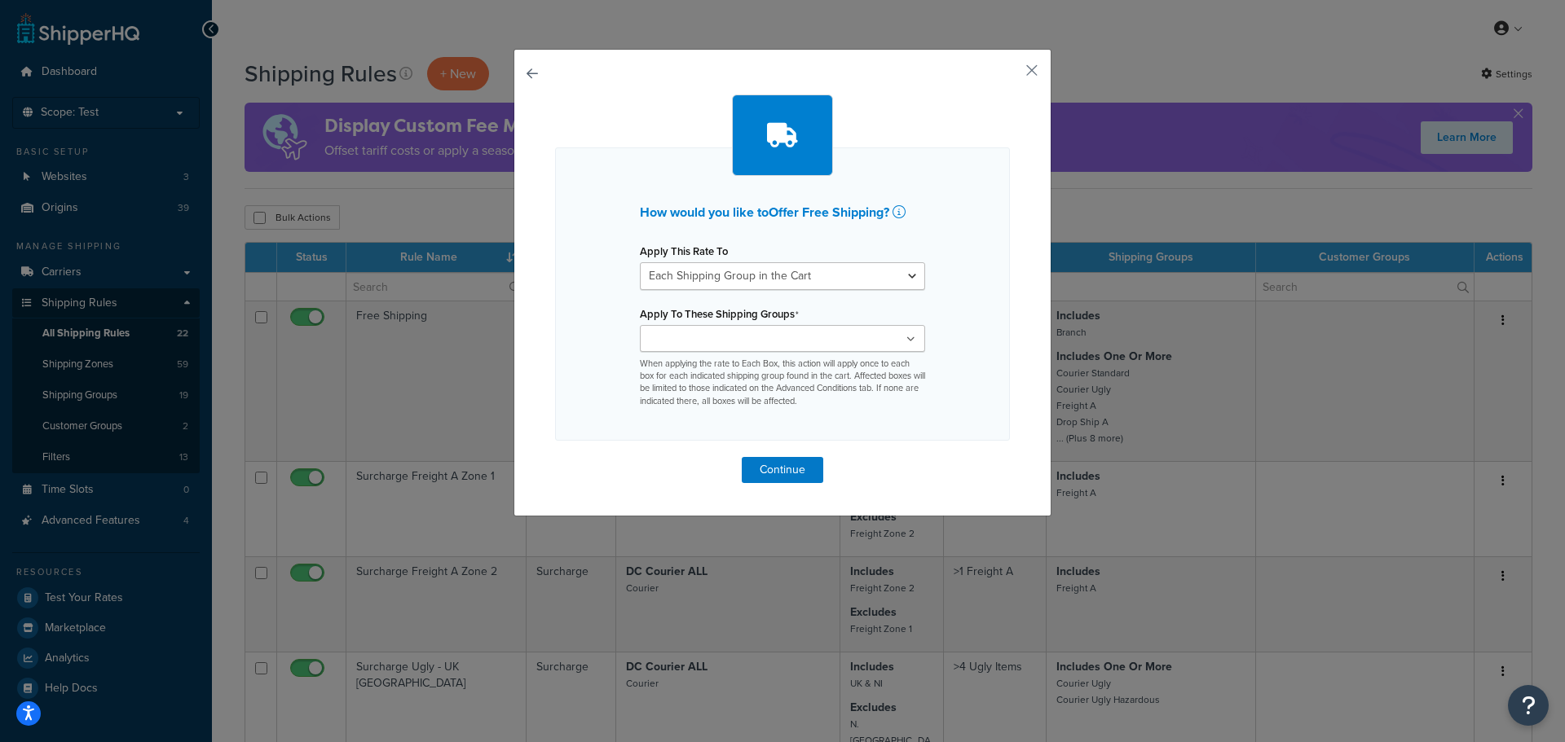
click at [751, 348] on input "Apply To These Shipping Groups" at bounding box center [717, 340] width 144 height 18
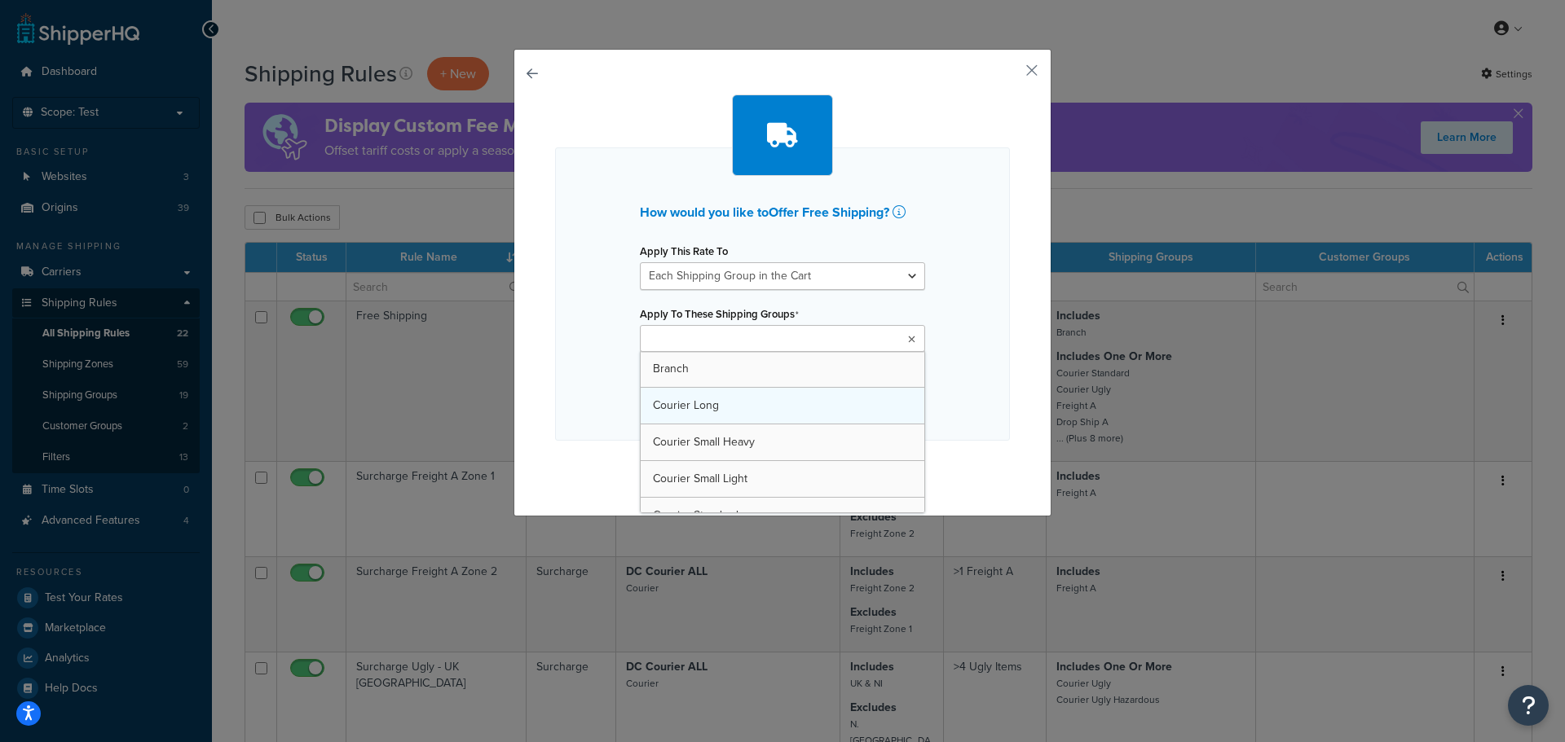
type input "c"
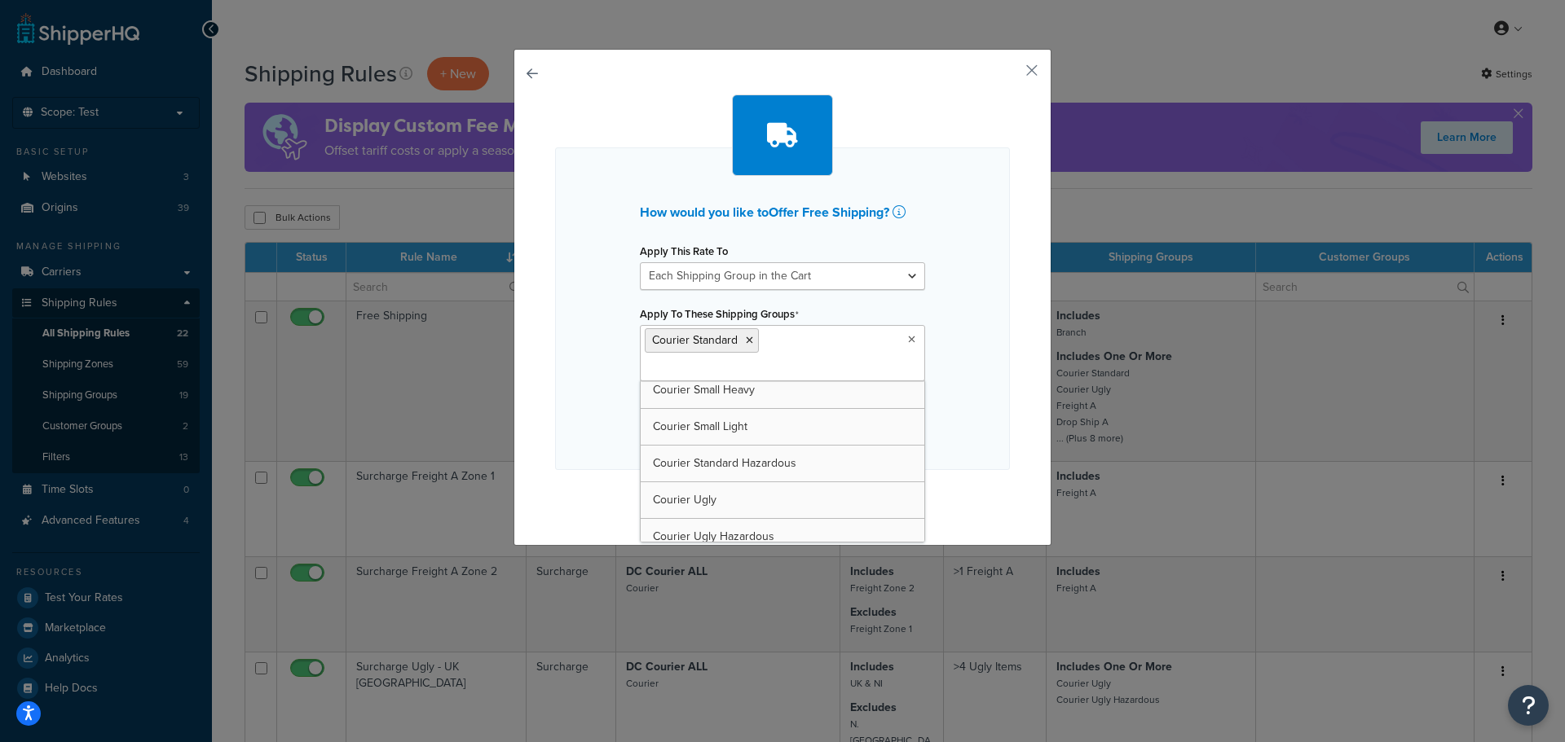
click at [937, 342] on div "How would you like to Offer Free Shipping ? Apply This Rate To Each Shipment in…" at bounding box center [782, 309] width 455 height 323
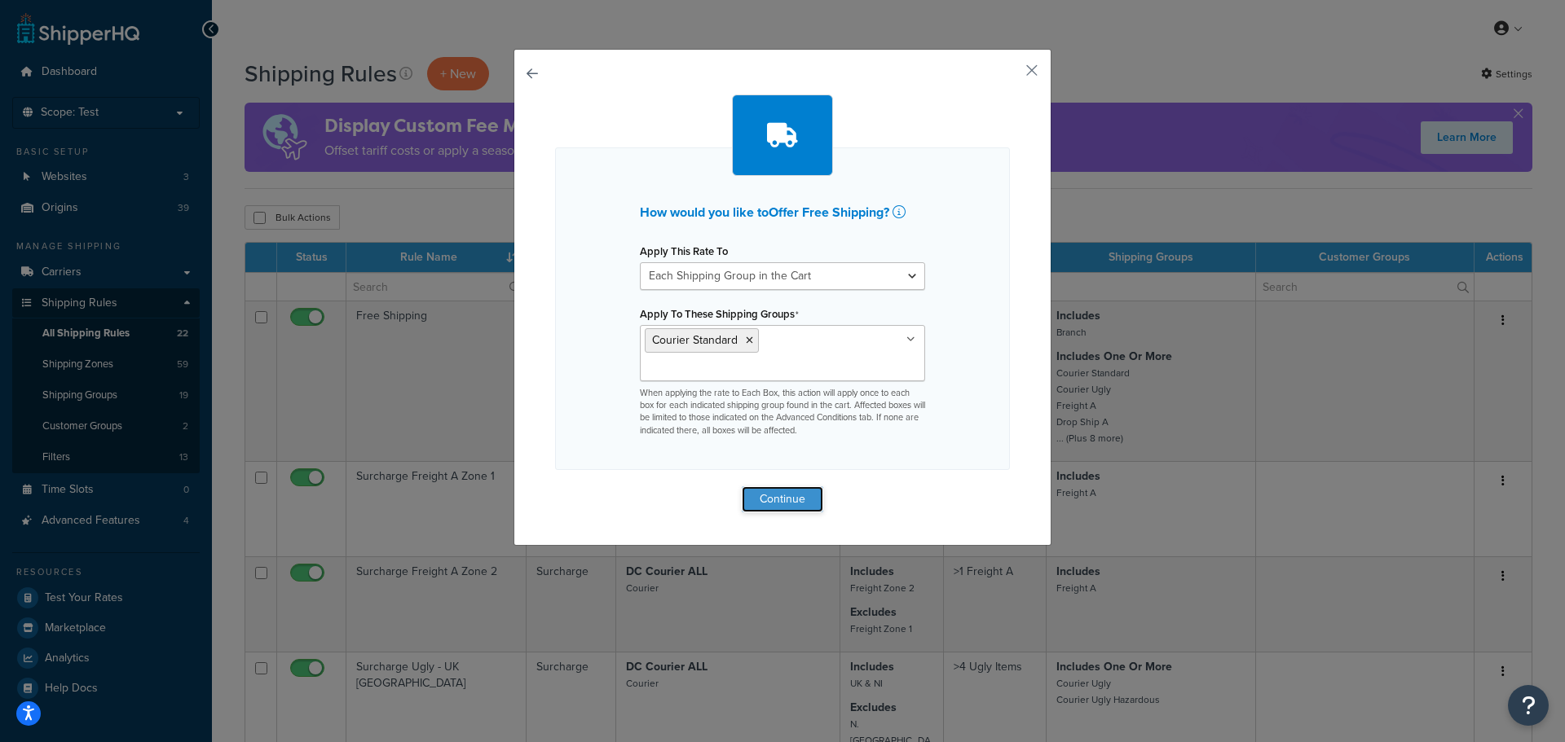
click at [755, 487] on button "Continue" at bounding box center [782, 500] width 81 height 26
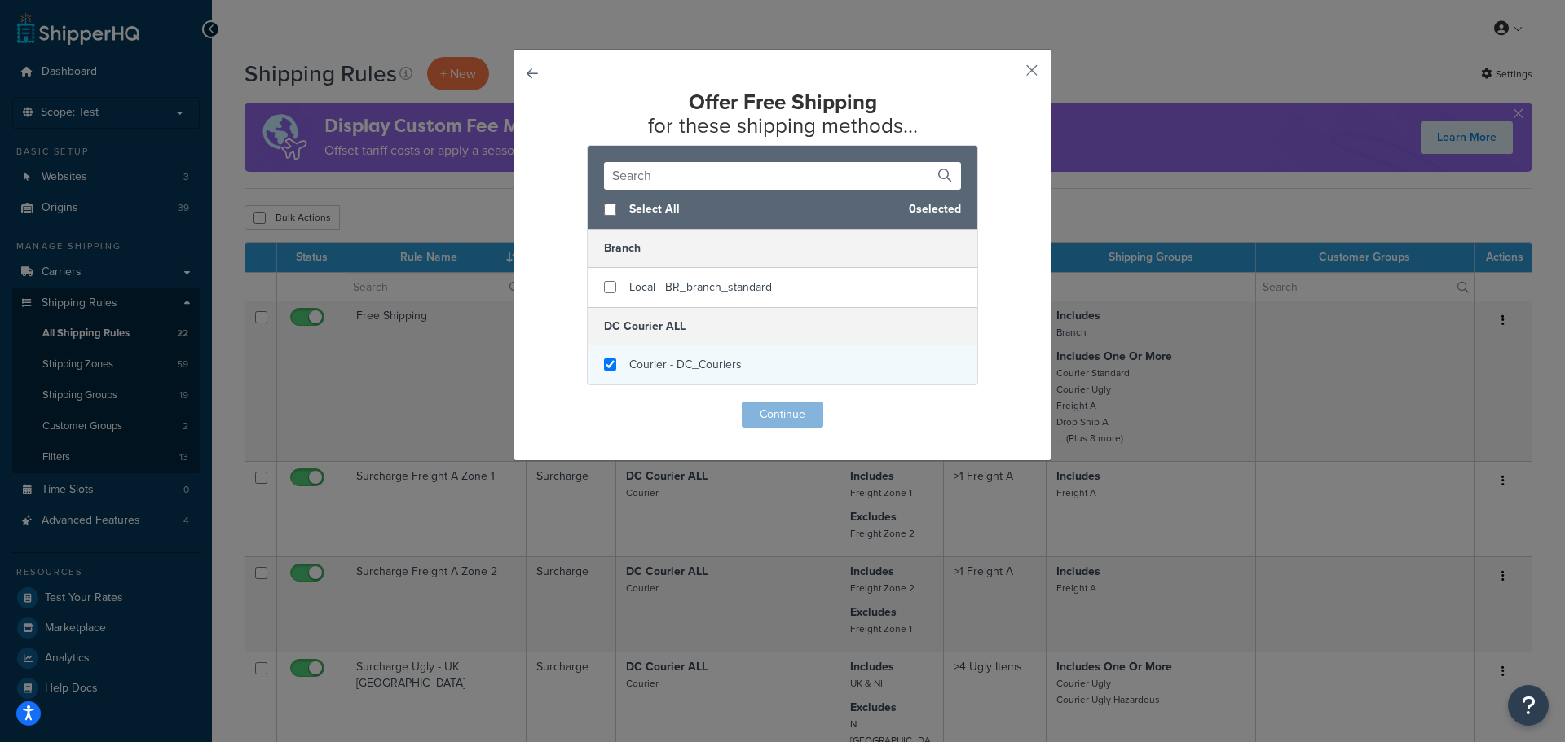
checkbox input "true"
click at [734, 372] on div "Courier - DC_Couriers" at bounding box center [783, 365] width 390 height 39
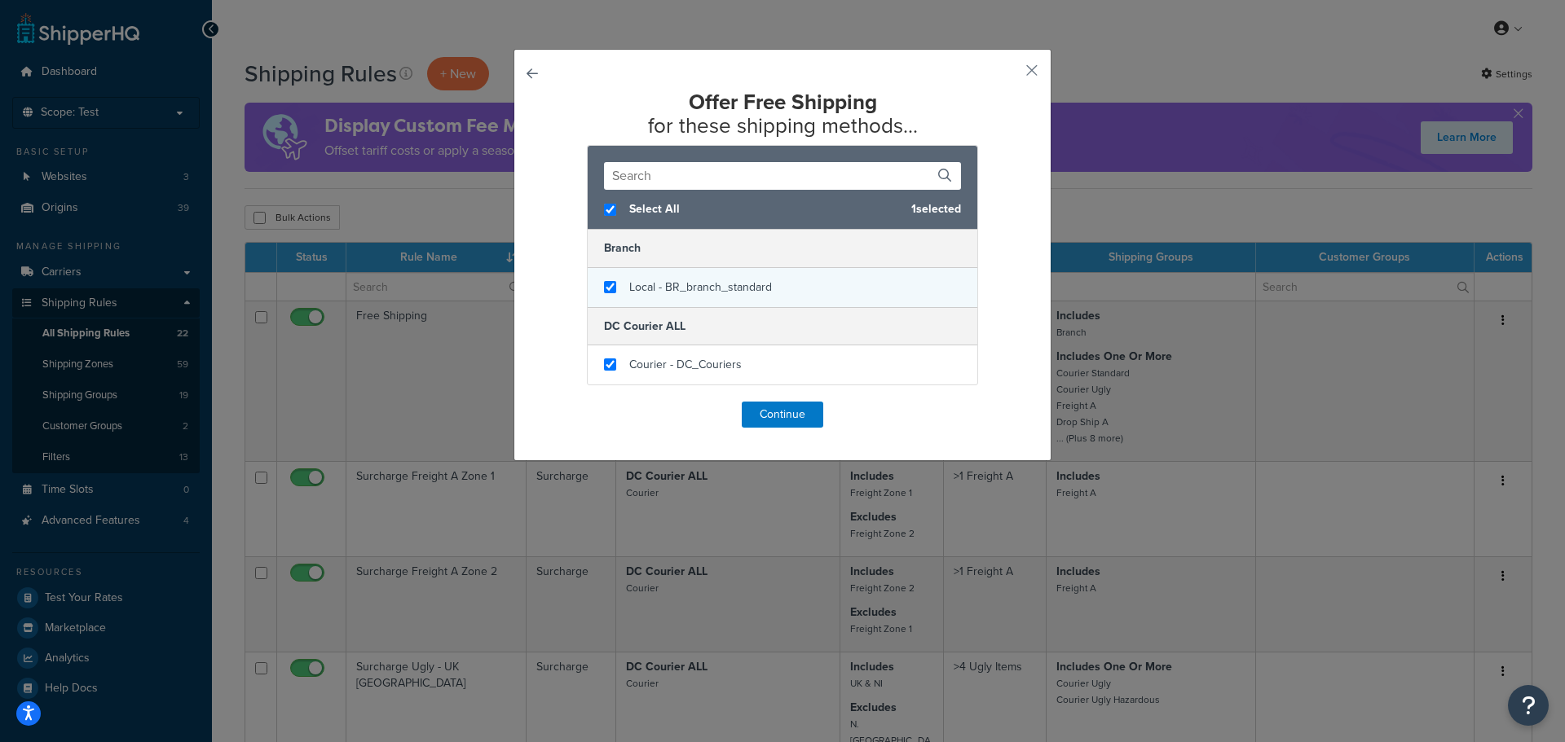
checkbox input "true"
click at [766, 294] on div "Local - BR_branch_standard" at bounding box center [783, 287] width 390 height 39
click at [776, 412] on button "Continue" at bounding box center [782, 415] width 81 height 26
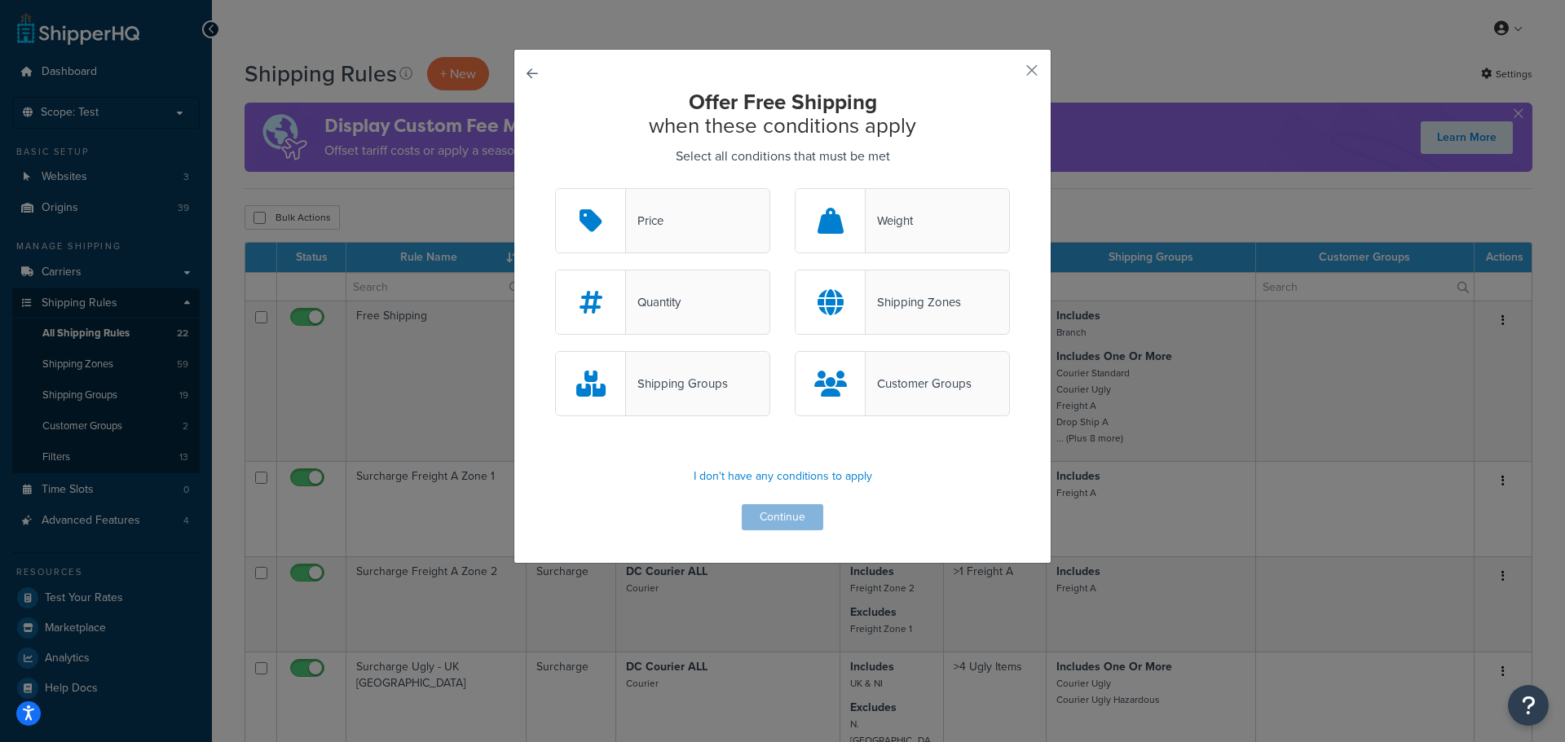
click at [663, 304] on div "Quantity" at bounding box center [653, 302] width 55 height 23
click at [0, 0] on input "Quantity" at bounding box center [0, 0] width 0 height 0
click at [685, 368] on div "Shipping Groups" at bounding box center [662, 383] width 215 height 65
click at [0, 0] on input "Shipping Groups" at bounding box center [0, 0] width 0 height 0
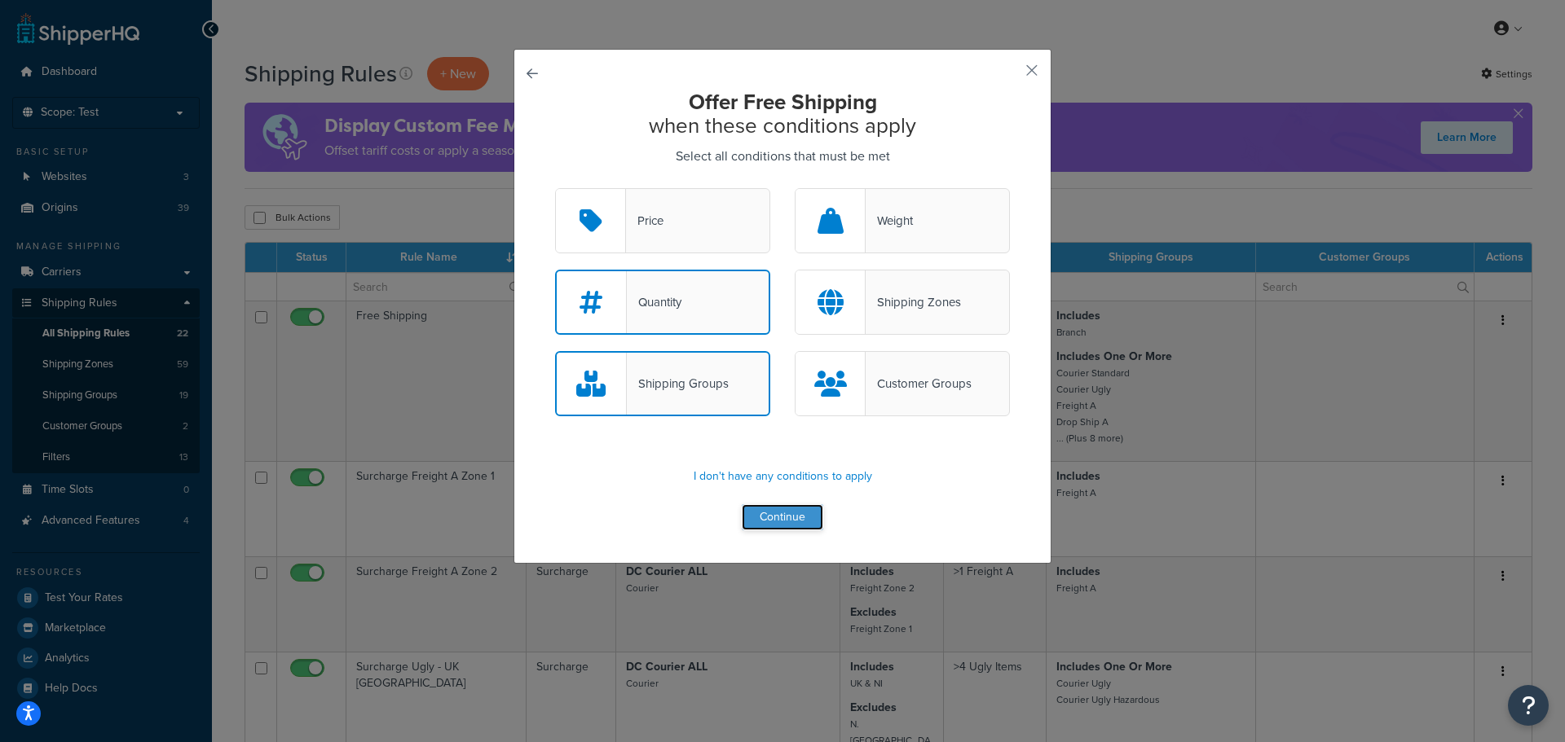
click at [768, 526] on button "Continue" at bounding box center [782, 517] width 81 height 26
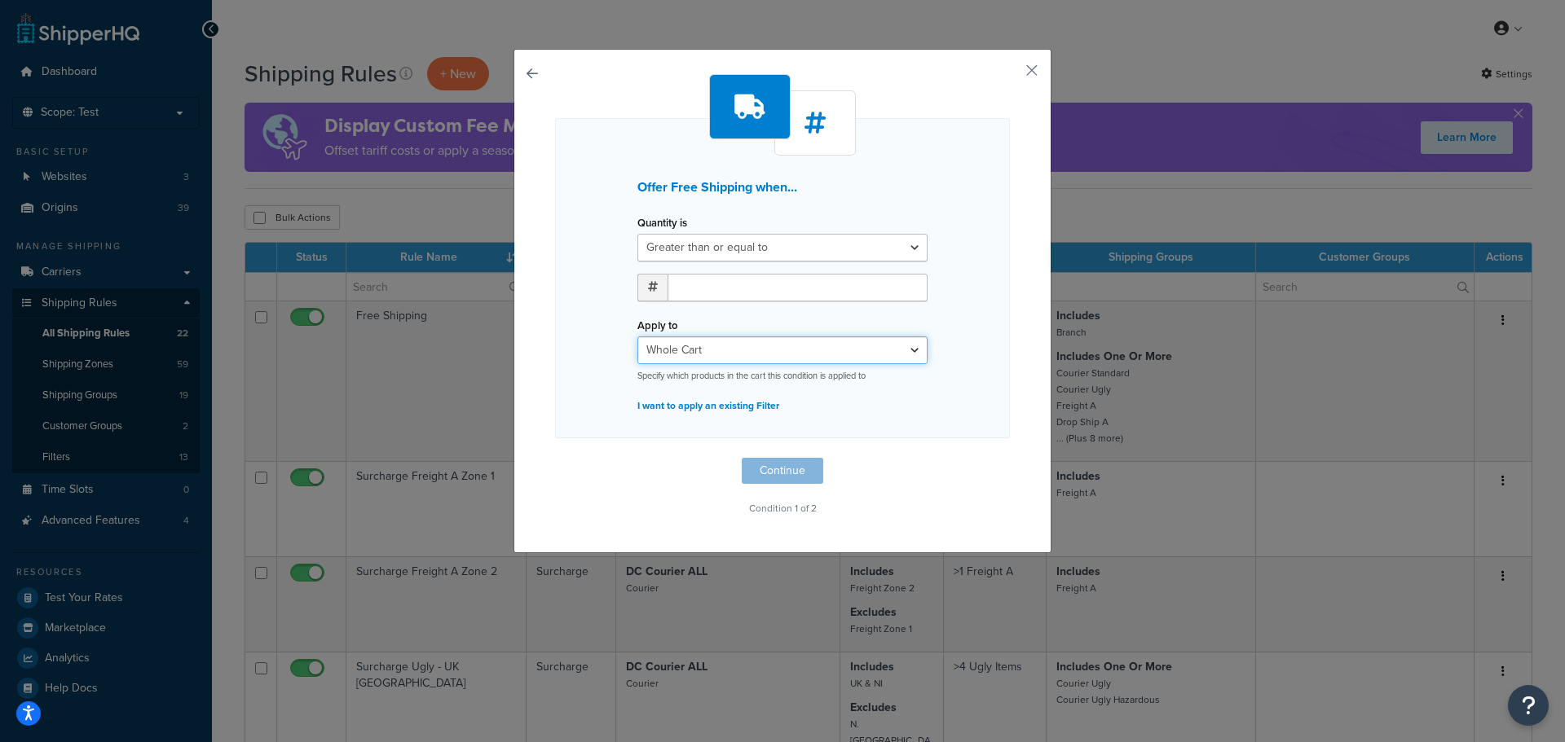
click at [764, 359] on select "Whole Cart Everything in Shipping Group Everything at Origin Each Item within S…" at bounding box center [782, 351] width 290 height 28
select select "SHIPPING_GROUP"
click at [637, 337] on select "Whole Cart Everything in Shipping Group Everything at Origin Each Item within S…" at bounding box center [782, 351] width 290 height 28
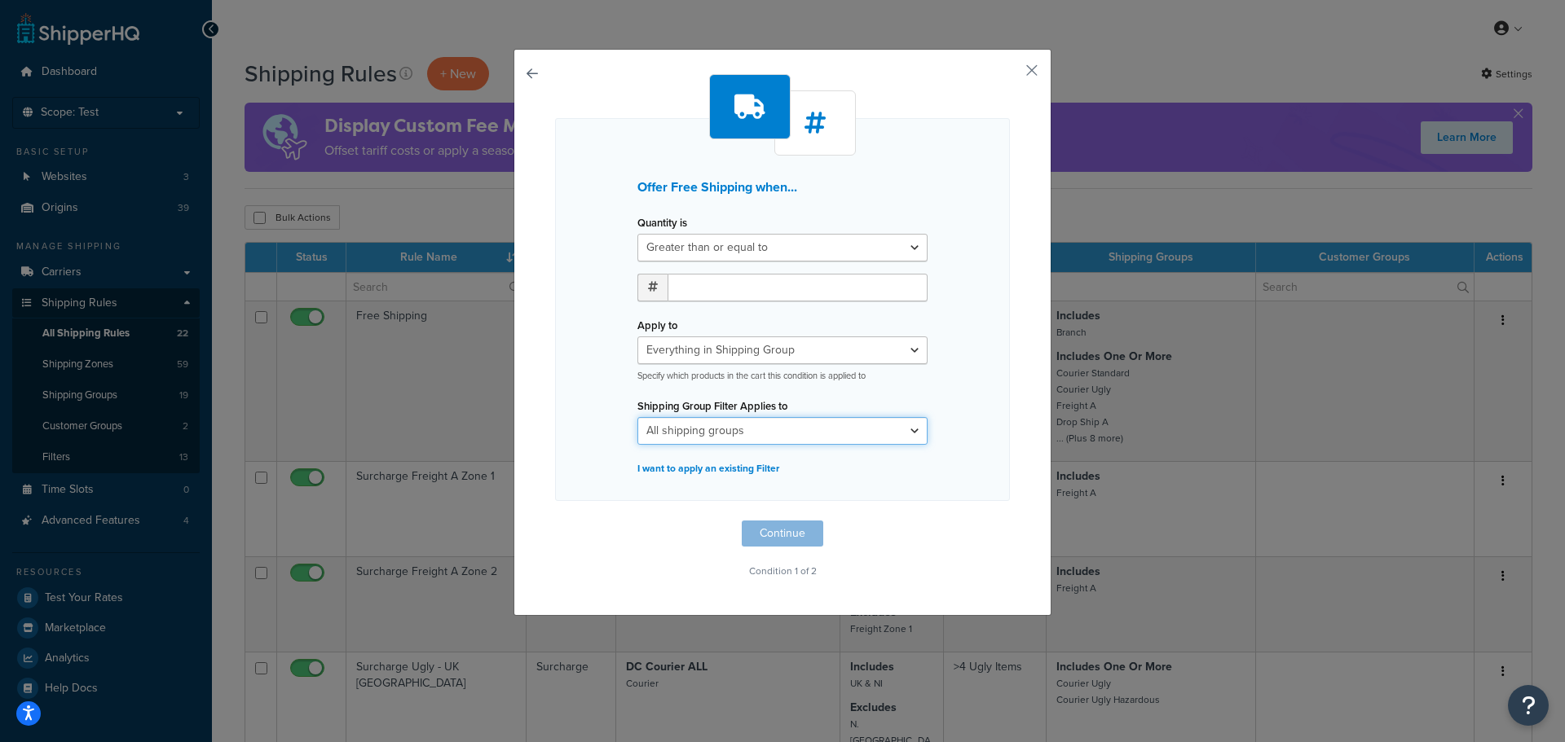
click at [735, 420] on select "All shipping groups Branch Courier Long Courier Small Heavy Courier Small Light…" at bounding box center [782, 431] width 290 height 28
select select "287705"
click at [637, 417] on select "All shipping groups Branch Courier Long Courier Small Heavy Courier Small Light…" at bounding box center [782, 431] width 290 height 28
click at [717, 293] on input "number" at bounding box center [797, 288] width 260 height 28
click at [898, 282] on input "1" at bounding box center [797, 288] width 260 height 28
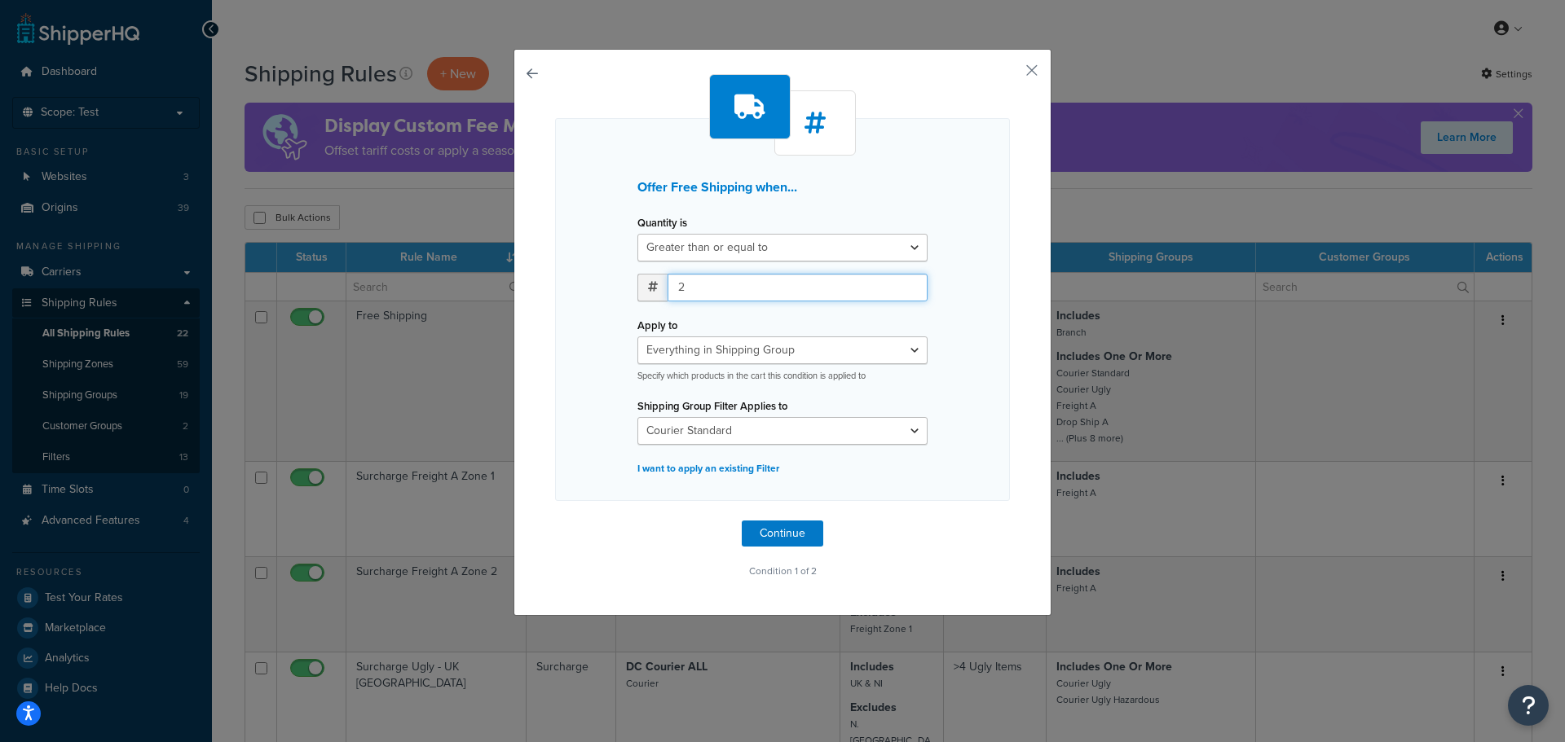
type input "2"
click at [898, 282] on input "2" at bounding box center [797, 288] width 260 height 28
click at [768, 524] on button "Continue" at bounding box center [782, 534] width 81 height 26
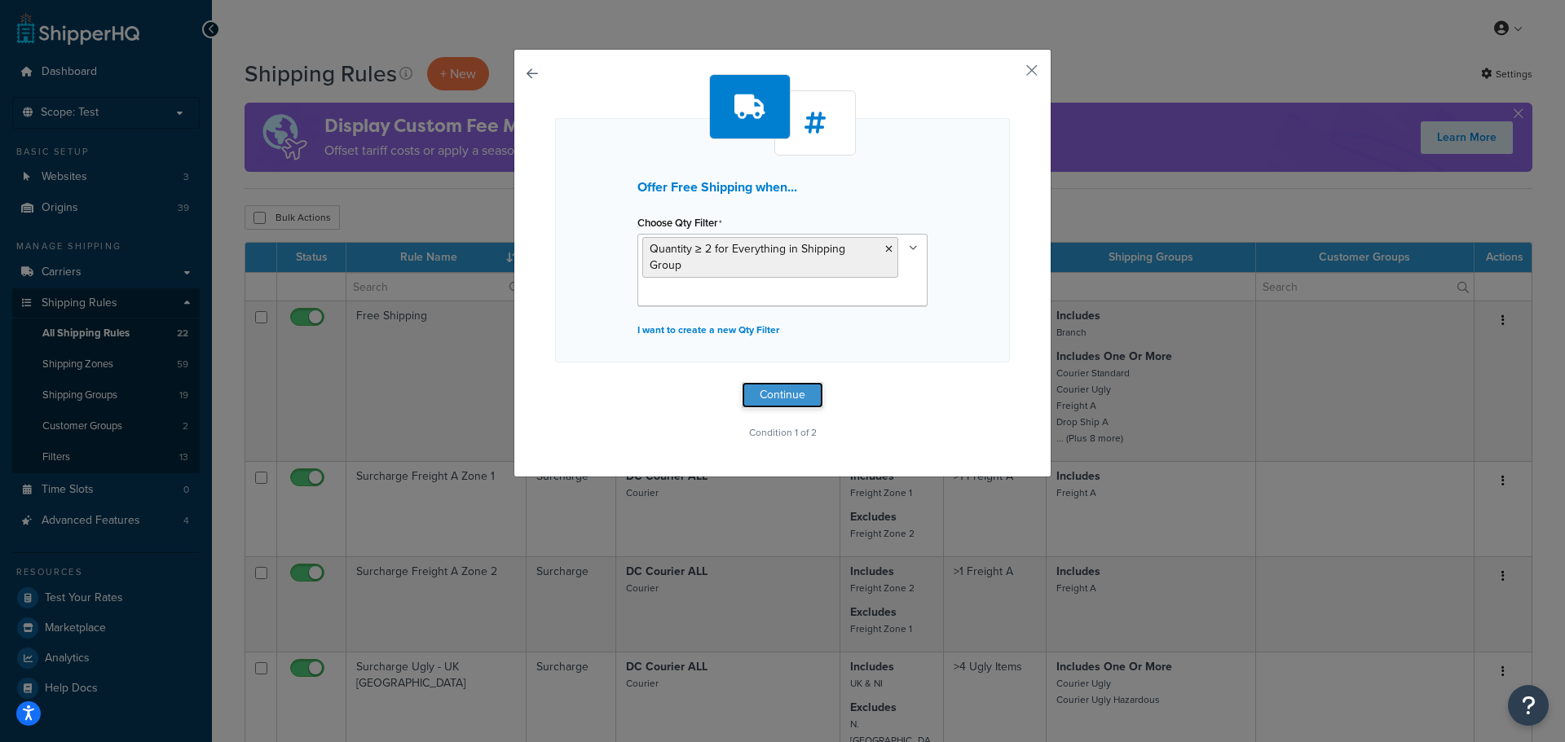
click at [764, 382] on button "Continue" at bounding box center [782, 395] width 81 height 26
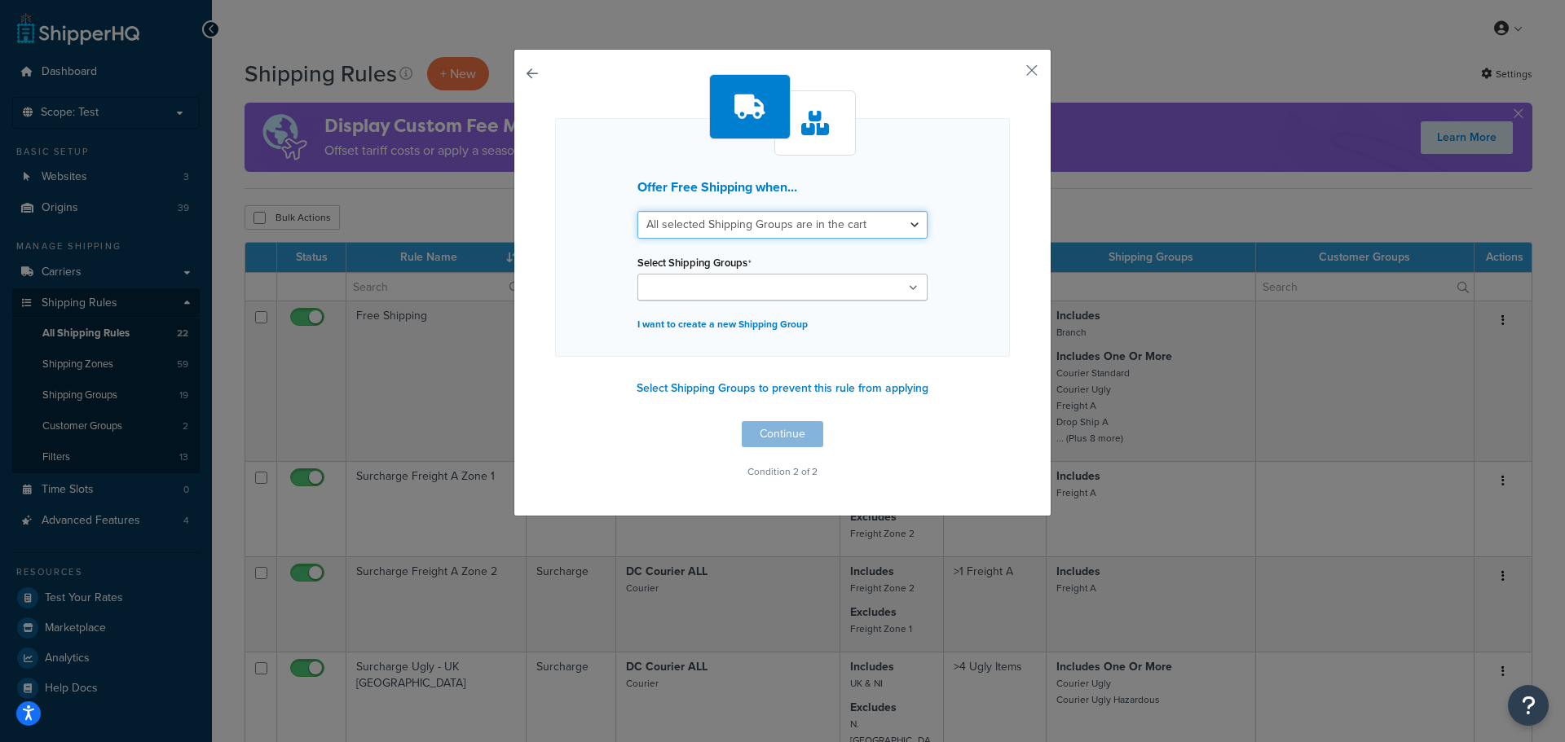
click at [743, 232] on select "All selected Shipping Groups are in the cart Any selected Shipping Groups are i…" at bounding box center [782, 225] width 290 height 28
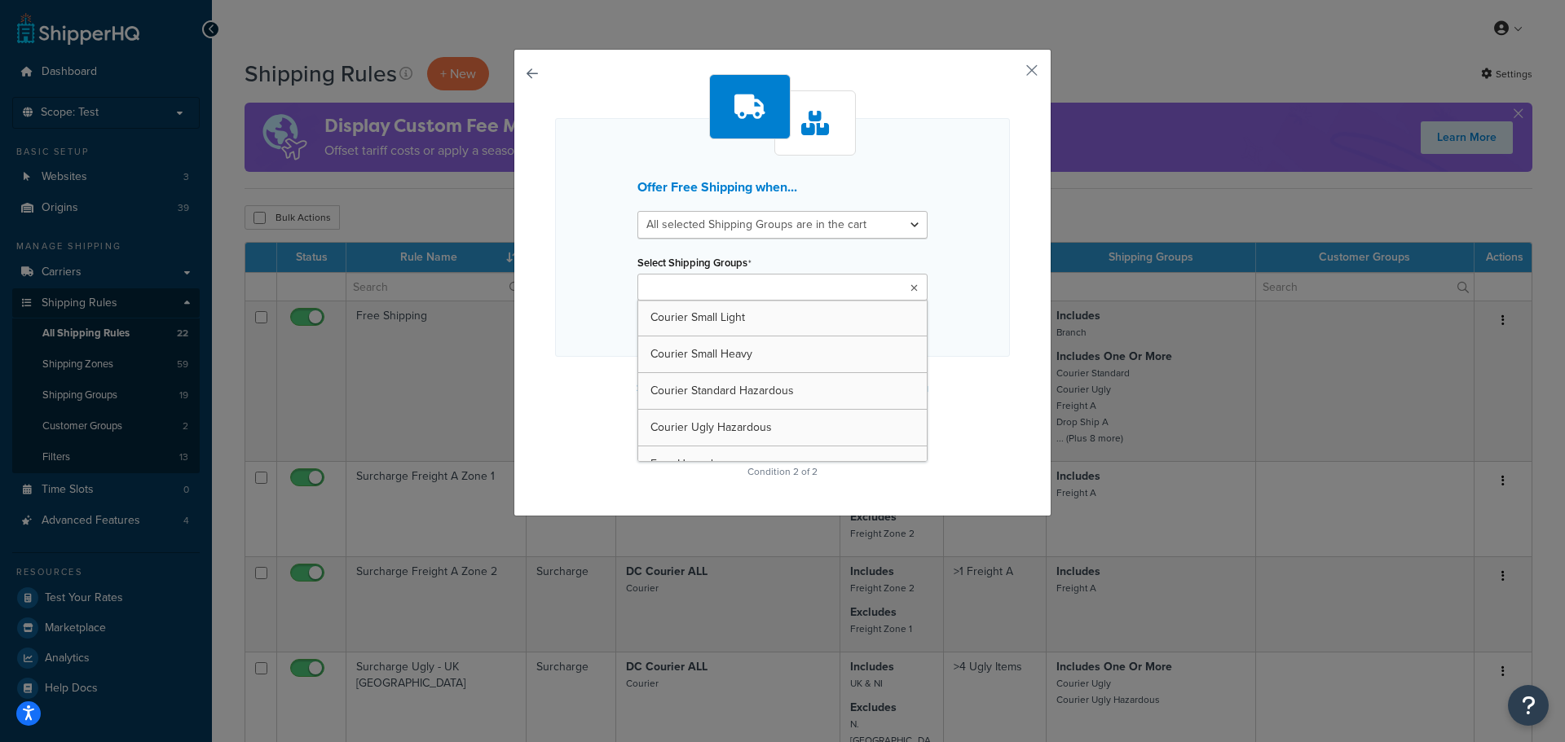
click at [729, 289] on input "Select Shipping Groups" at bounding box center [714, 289] width 144 height 18
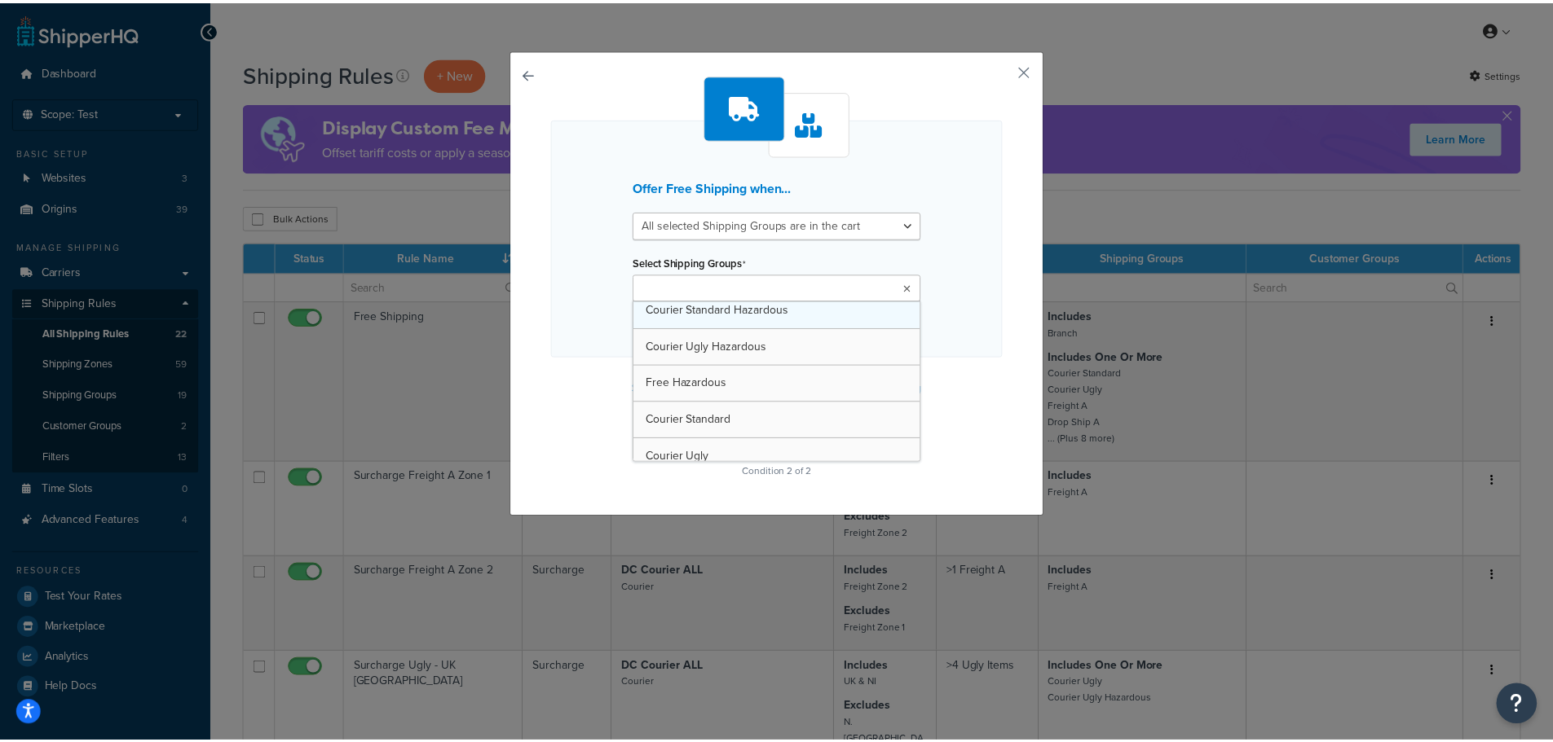
scroll to position [163, 0]
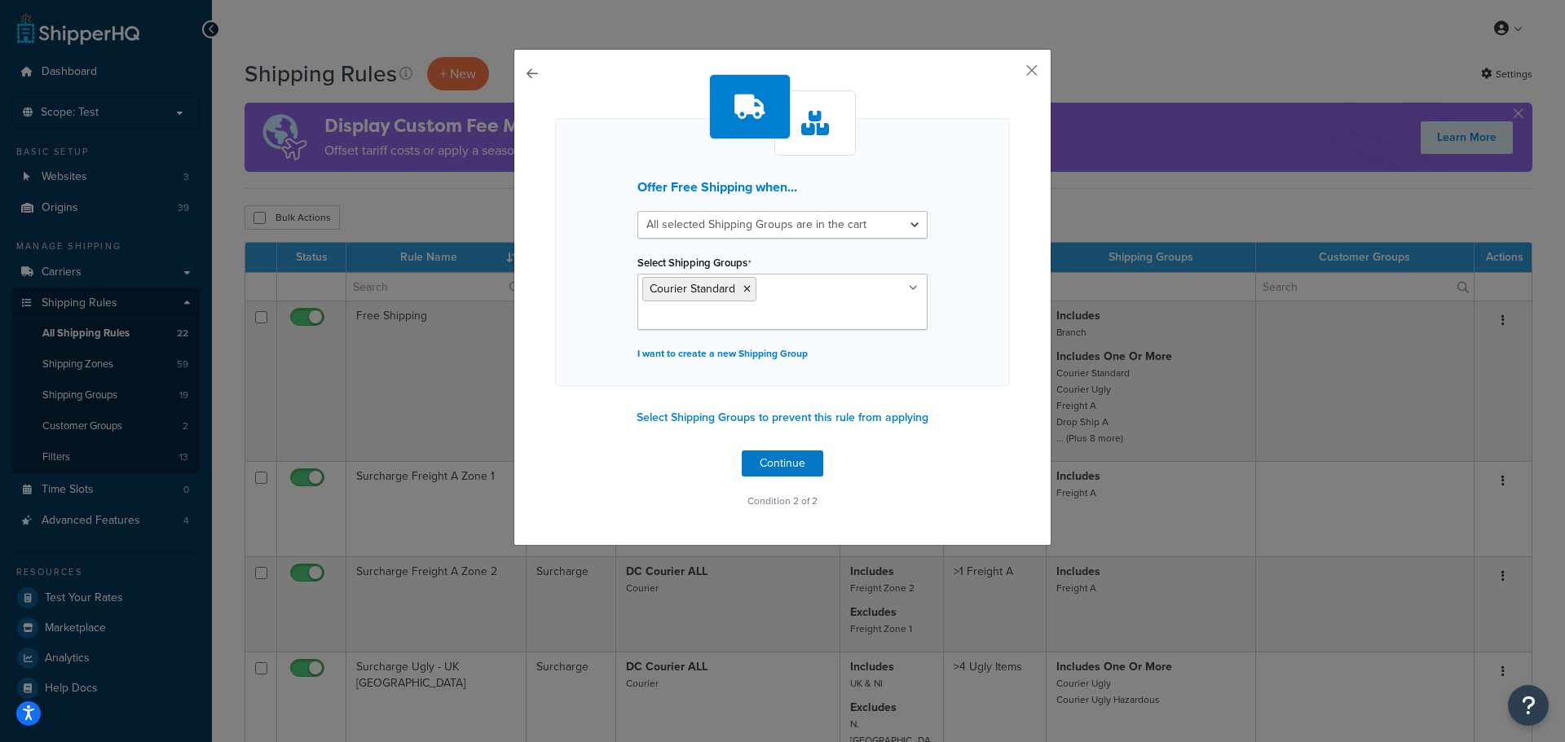
click at [568, 327] on div "Offer Free Shipping when... All selected Shipping Groups are in the cart Any se…" at bounding box center [782, 252] width 455 height 268
click at [1010, 75] on button "button" at bounding box center [1008, 76] width 4 height 4
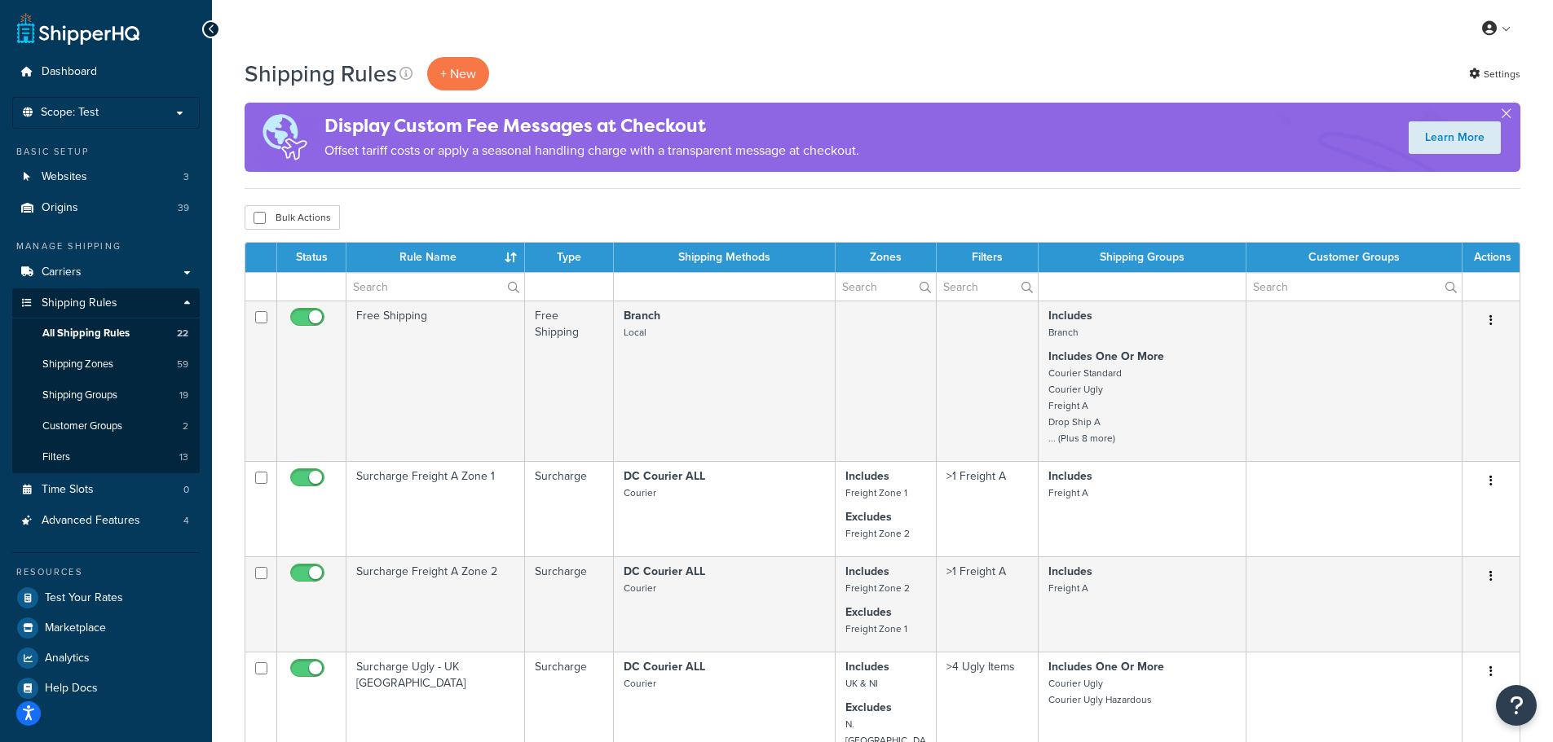
click at [637, 46] on div "My Profile Billing Global Settings Contact Us Logout" at bounding box center [882, 28] width 1341 height 57
